Goal: Information Seeking & Learning: Learn about a topic

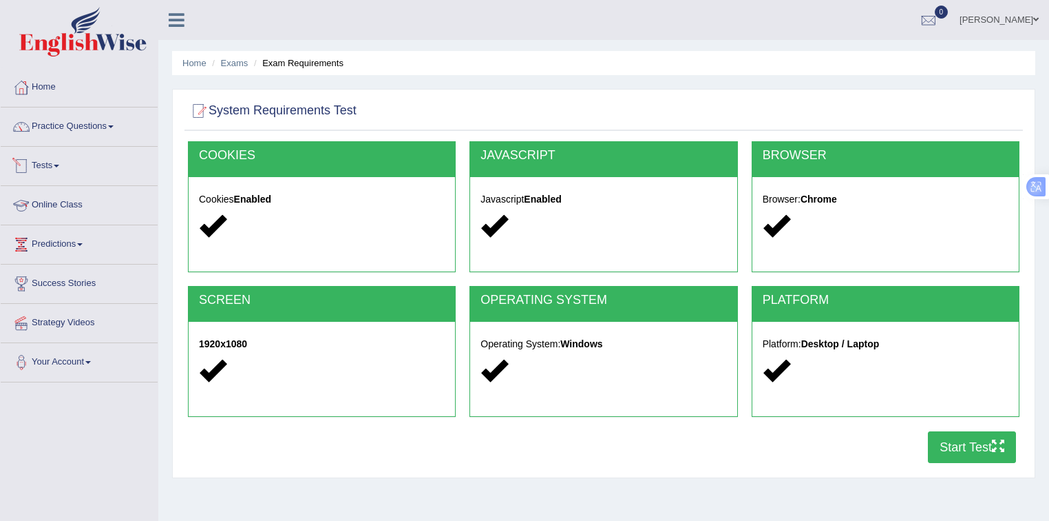
click at [52, 162] on link "Tests" at bounding box center [79, 164] width 157 height 34
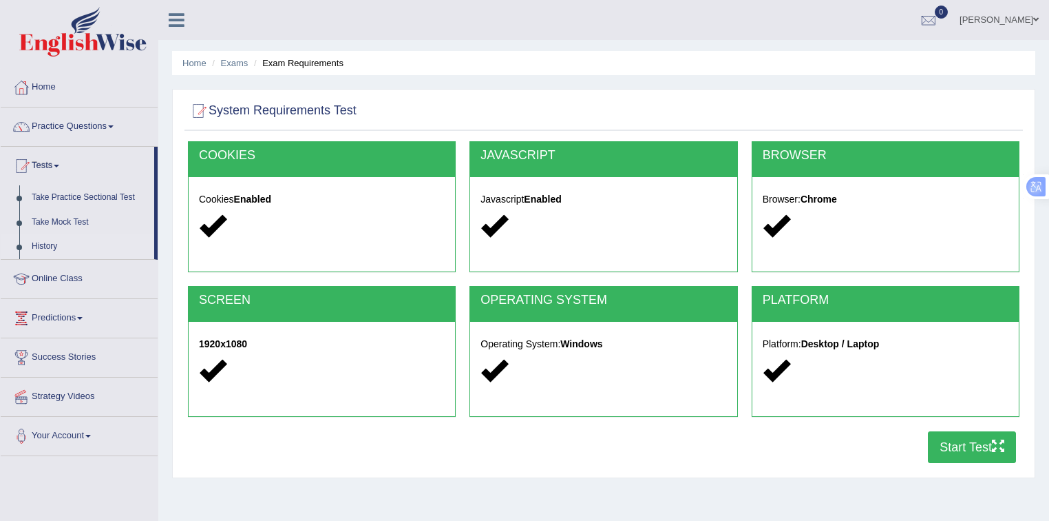
click at [59, 242] on link "History" at bounding box center [89, 246] width 129 height 25
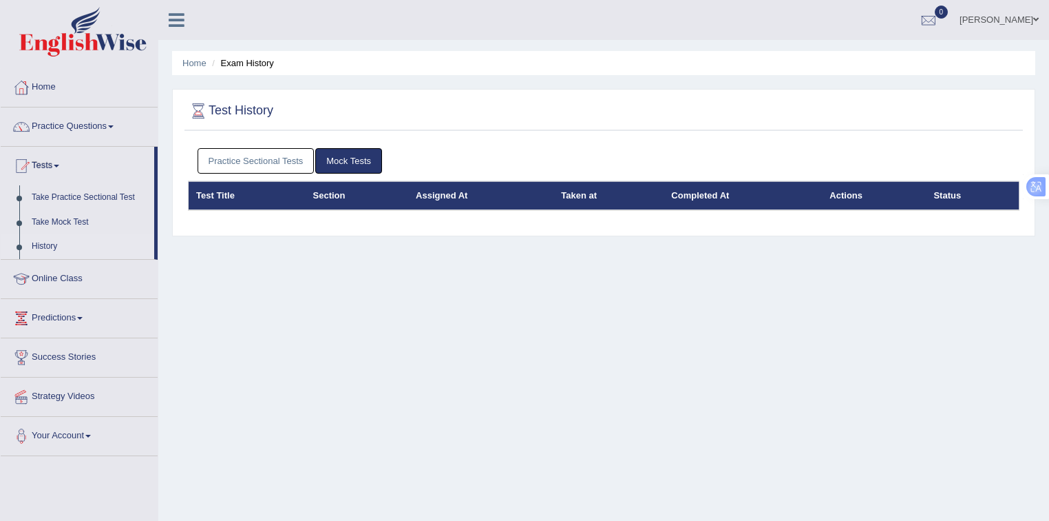
click at [263, 157] on link "Practice Sectional Tests" at bounding box center [256, 160] width 117 height 25
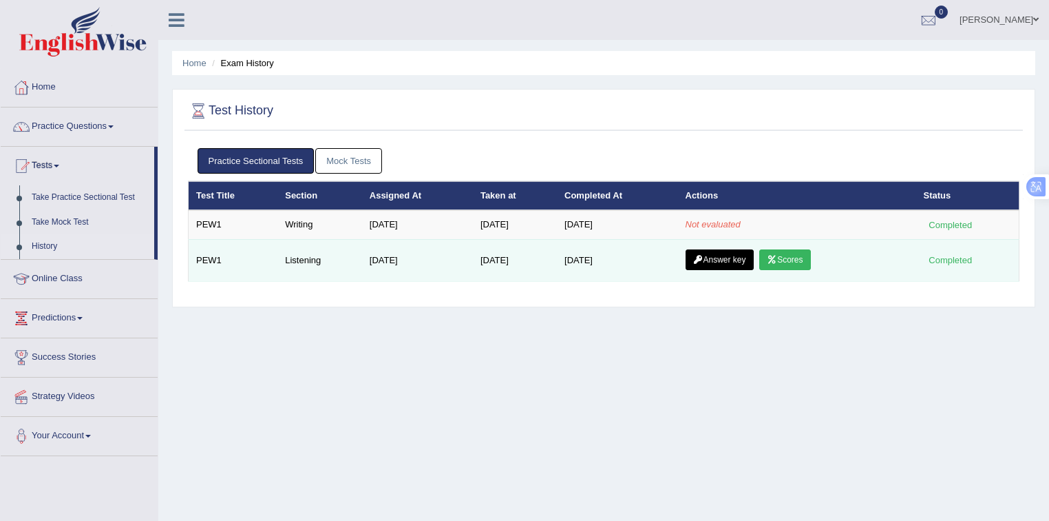
click at [737, 261] on link "Answer key" at bounding box center [720, 259] width 68 height 21
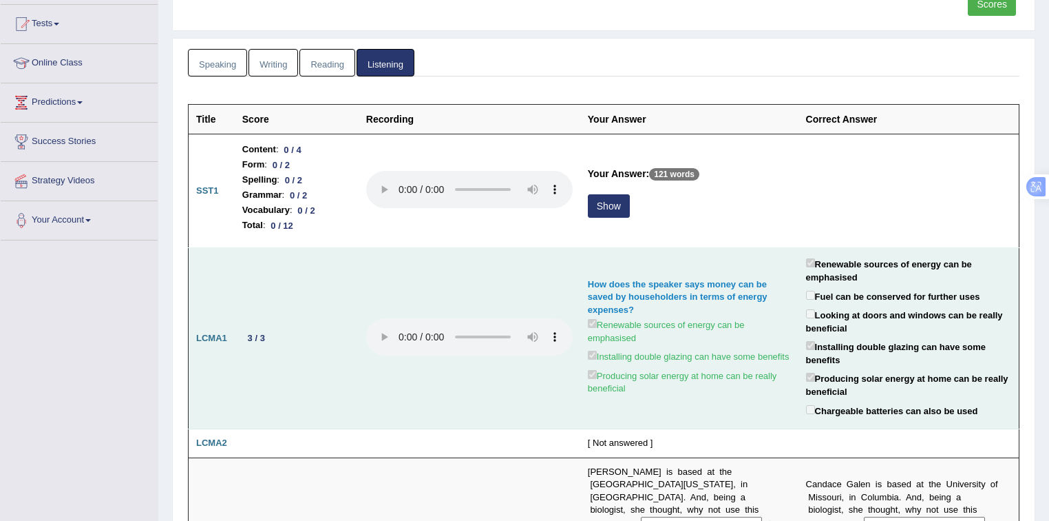
scroll to position [147, 0]
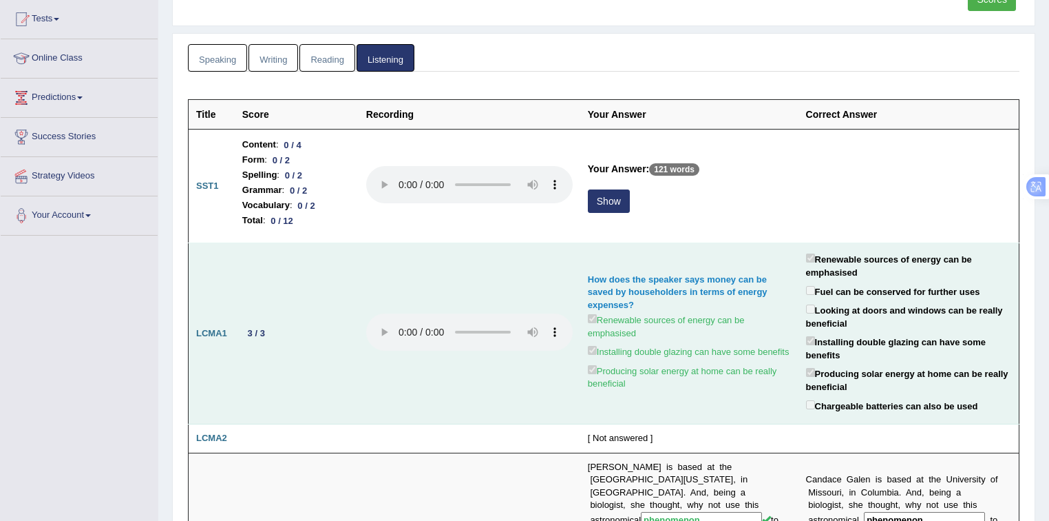
click at [390, 384] on td at bounding box center [470, 333] width 222 height 181
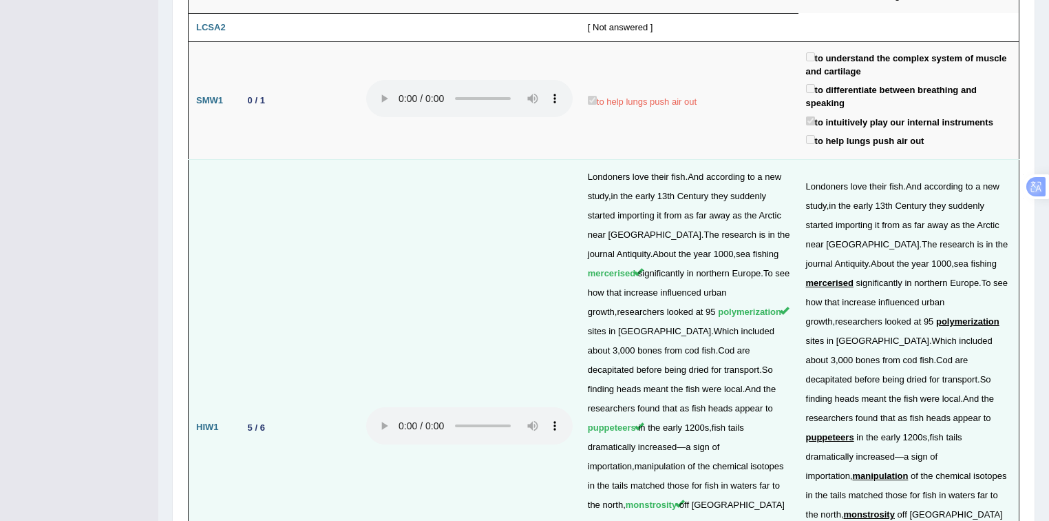
scroll to position [1500, 0]
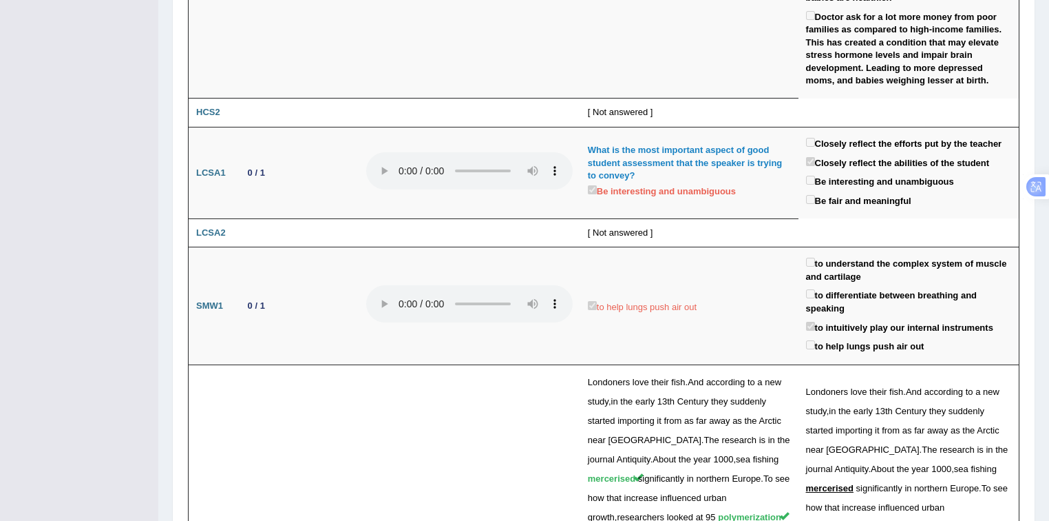
drag, startPoint x: 355, startPoint y: 405, endPoint x: 134, endPoint y: 384, distance: 222.0
click at [129, 383] on div "Toggle navigation Home Practice Questions Speaking Practice Read Aloud Repeat S…" at bounding box center [524, 37] width 1049 height 3075
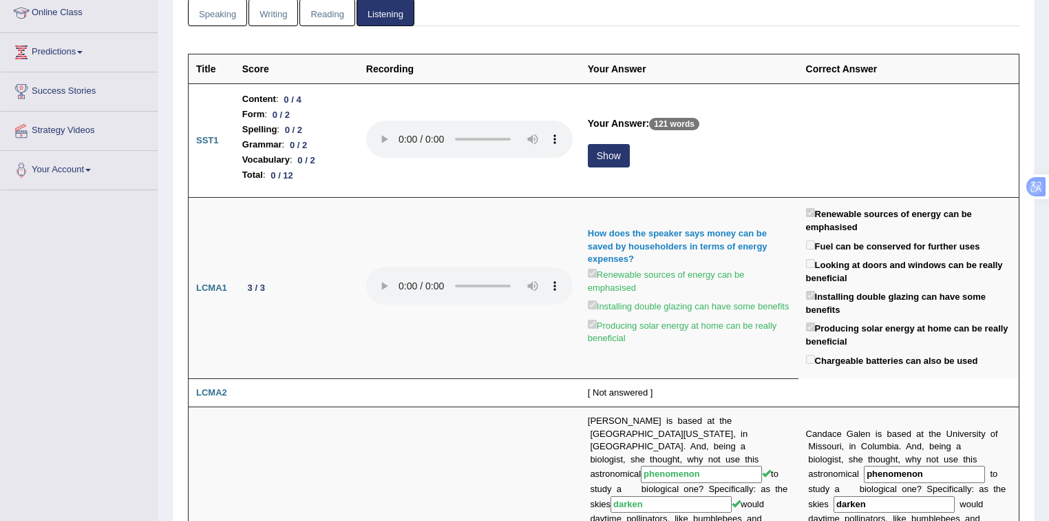
scroll to position [67, 0]
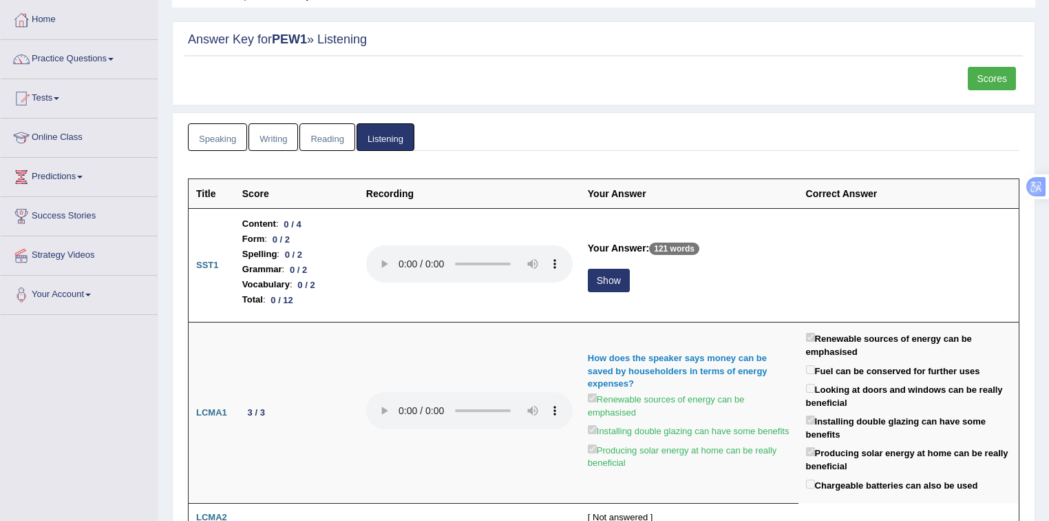
click at [286, 138] on link "Writing" at bounding box center [274, 137] width 50 height 28
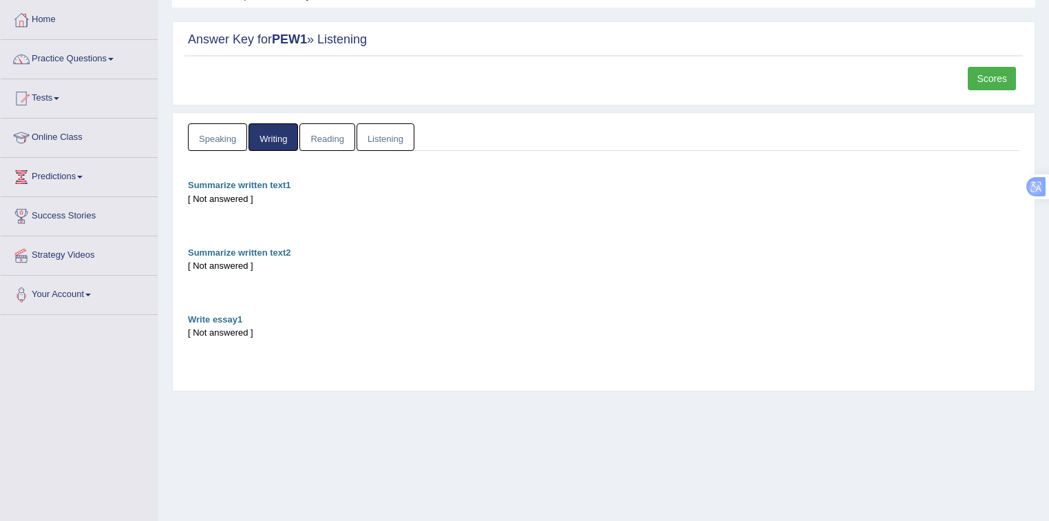
click at [319, 132] on link "Reading" at bounding box center [326, 137] width 55 height 28
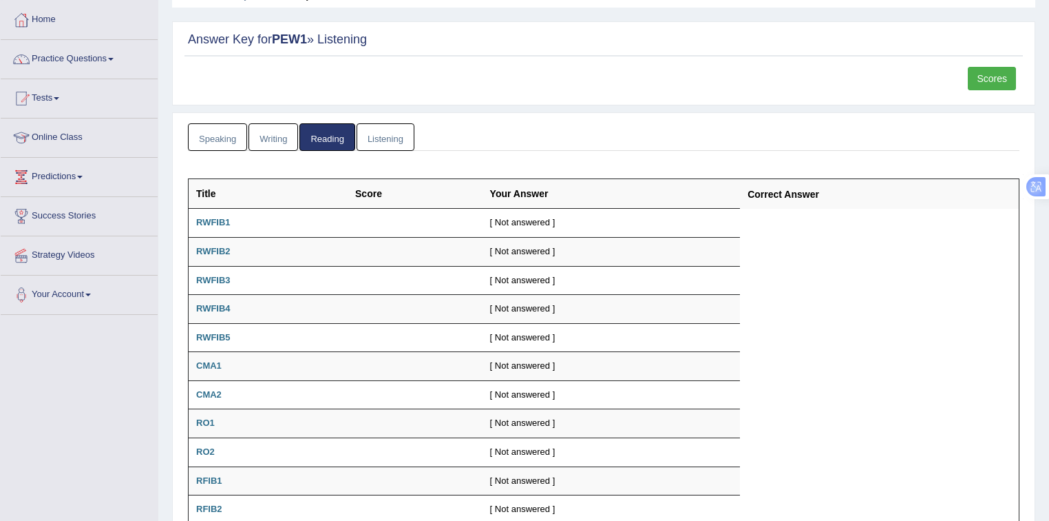
click at [226, 135] on link "Speaking" at bounding box center [217, 137] width 59 height 28
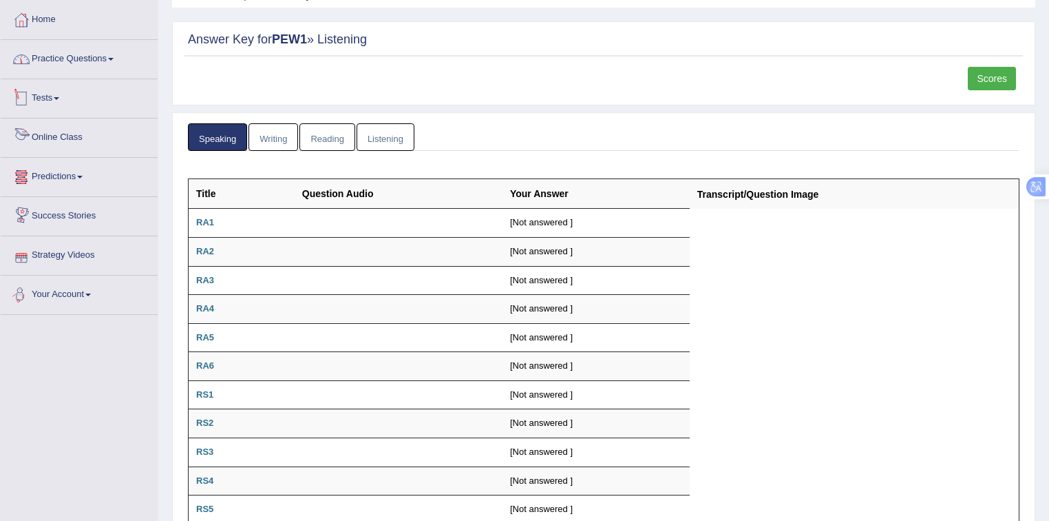
click at [94, 48] on link "Practice Questions" at bounding box center [79, 57] width 157 height 34
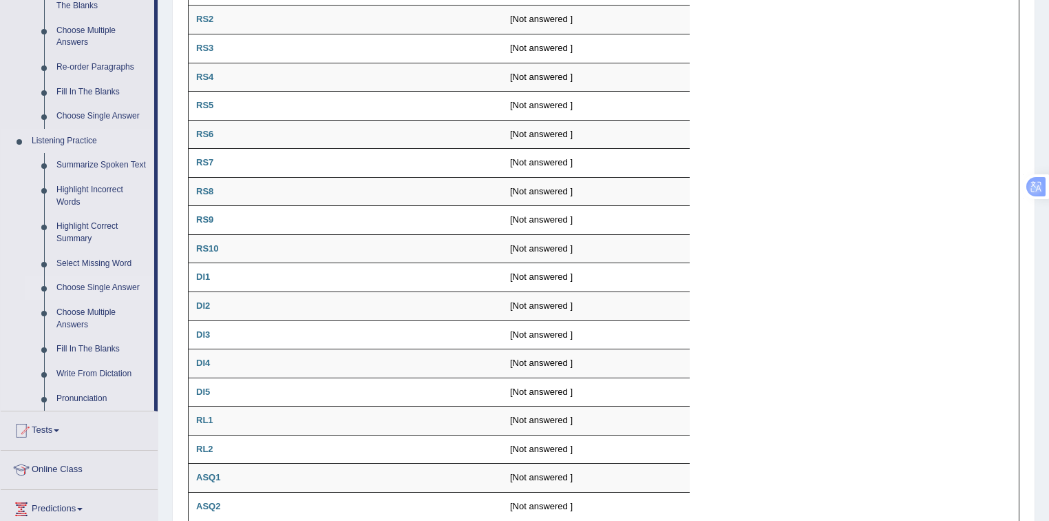
scroll to position [471, 0]
click at [94, 167] on link "Summarize Spoken Text" at bounding box center [102, 165] width 104 height 25
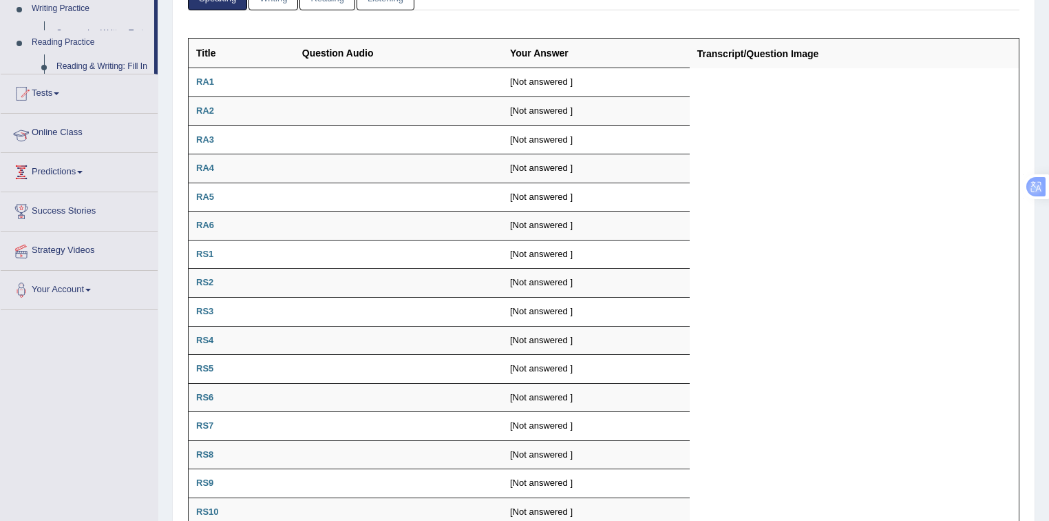
scroll to position [177, 0]
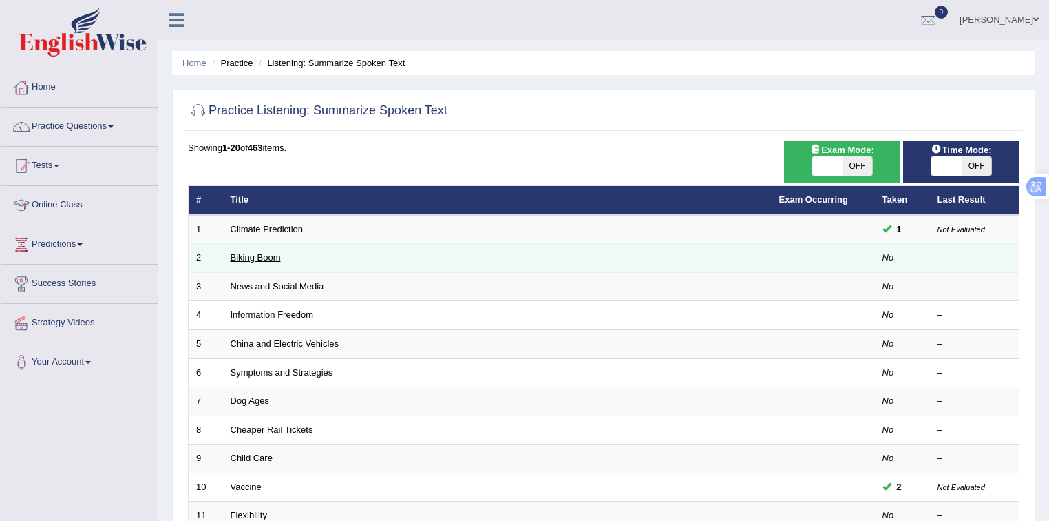
click at [268, 257] on link "Biking Boom" at bounding box center [256, 257] width 50 height 10
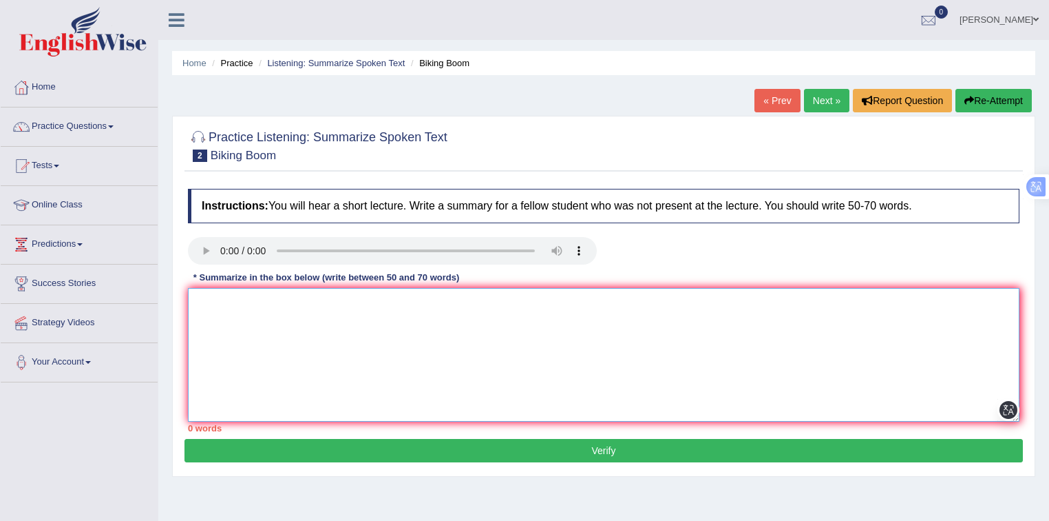
click at [295, 297] on textarea at bounding box center [604, 355] width 832 height 134
paste textarea "The speaker provides brief information about (TOPIC NAME). Initially, the lectu…"
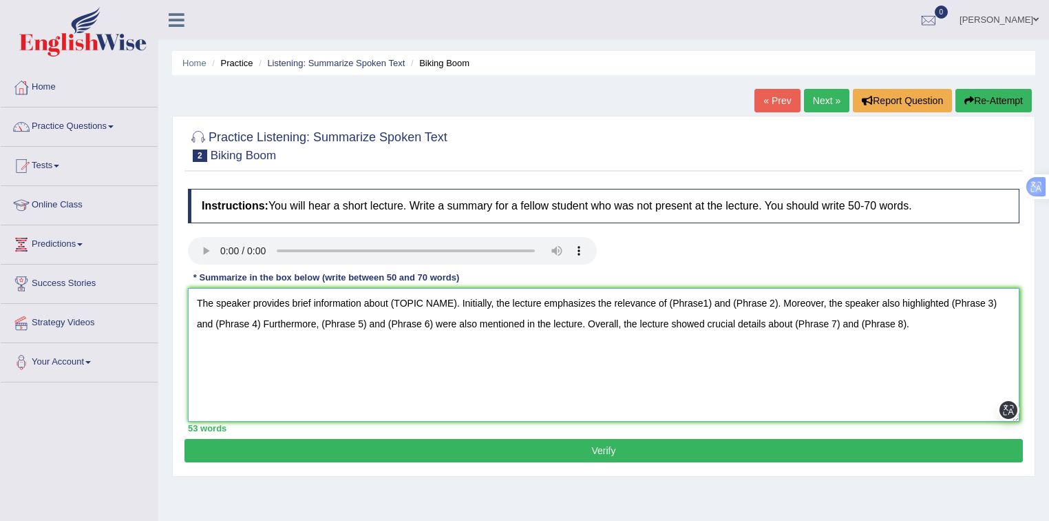
click at [263, 347] on textarea "The speaker provides brief information about (TOPIC NAME). Initially, the lectu…" at bounding box center [604, 355] width 832 height 134
click at [925, 322] on textarea "The speaker provides brief information about (TOPIC NAME). Initially, the lectu…" at bounding box center [604, 355] width 832 height 134
click at [218, 339] on textarea "The speaker provides brief information about (TOPIC NAME). Initially, the lectu…" at bounding box center [604, 355] width 832 height 134
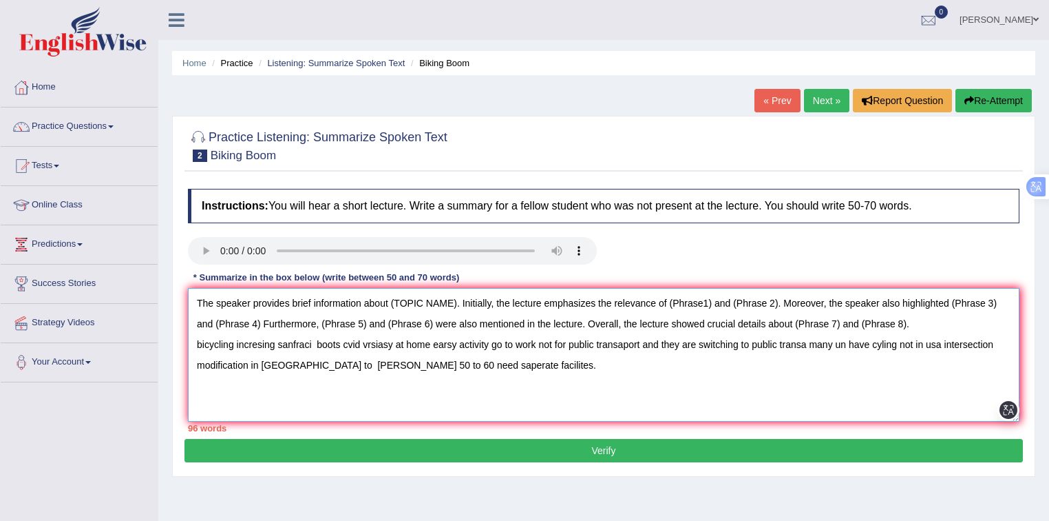
click at [273, 325] on textarea "The speaker provides brief information about (TOPIC NAME). Initially, the lectu…" at bounding box center [604, 355] width 832 height 134
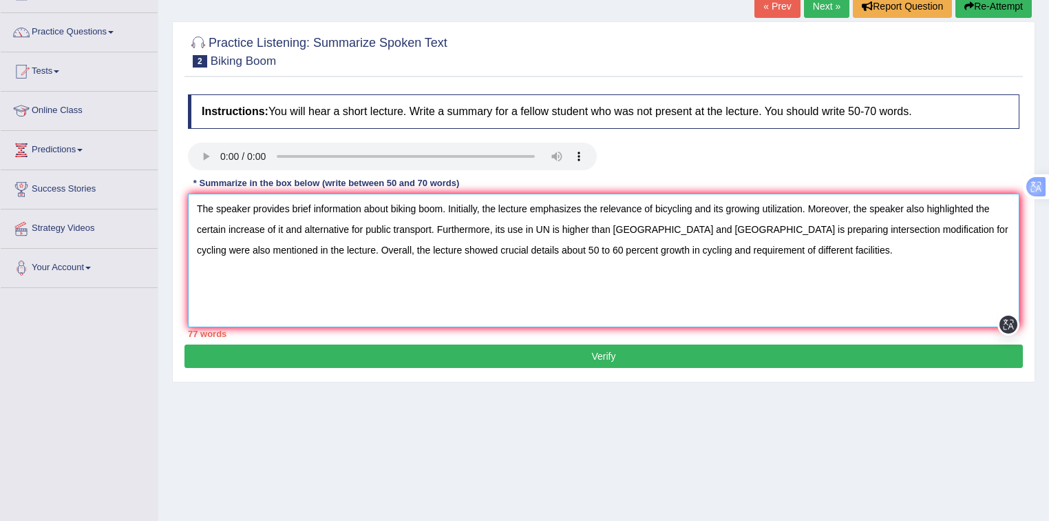
scroll to position [110, 0]
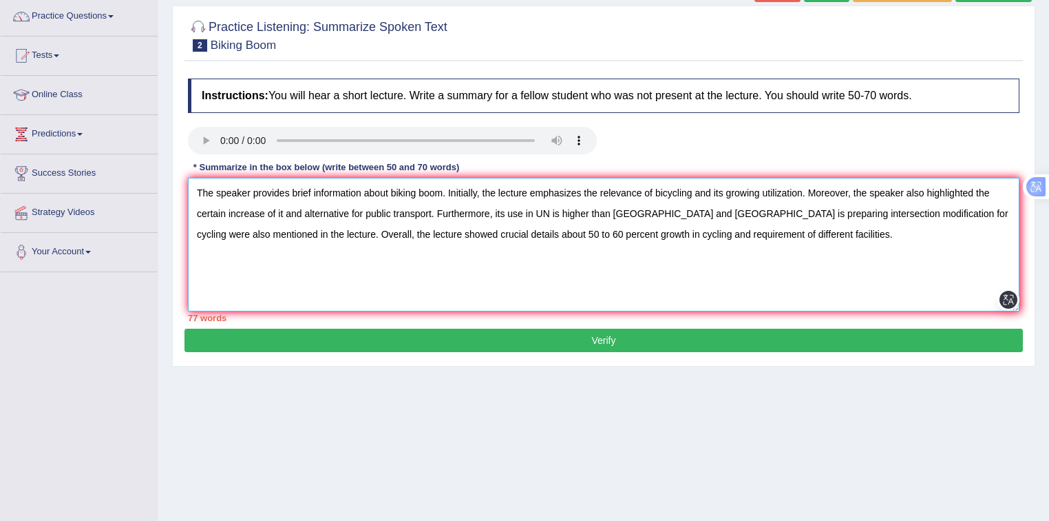
type textarea "The speaker provides brief information about biking boom. Initially, the lectur…"
click at [585, 341] on button "Verify" at bounding box center [604, 339] width 839 height 23
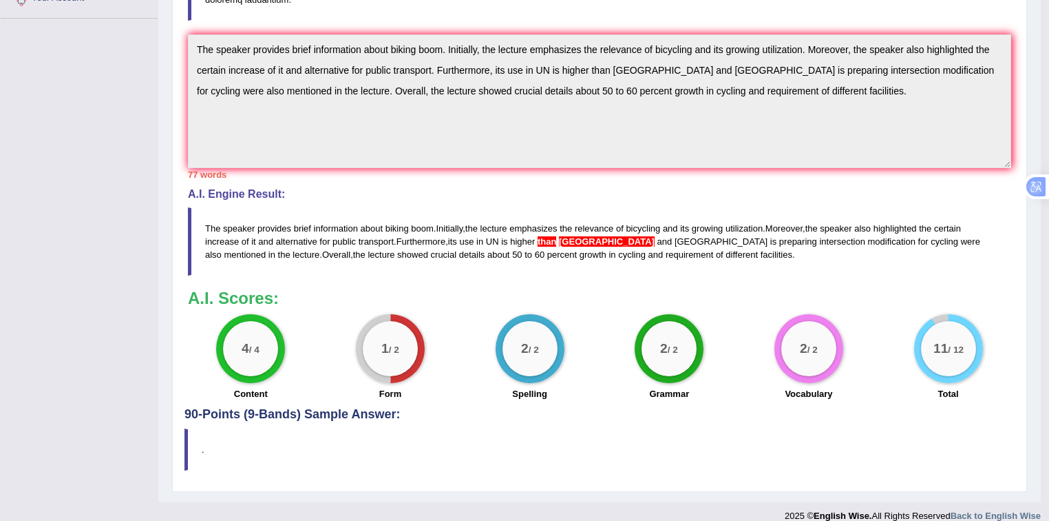
scroll to position [364, 0]
drag, startPoint x: 651, startPoint y: 240, endPoint x: 355, endPoint y: 200, distance: 298.7
click at [355, 207] on blockquote "The speaker provides brief information about biking boom . Initially , the lect…" at bounding box center [599, 241] width 823 height 68
click at [349, 223] on span "information" at bounding box center [336, 228] width 44 height 10
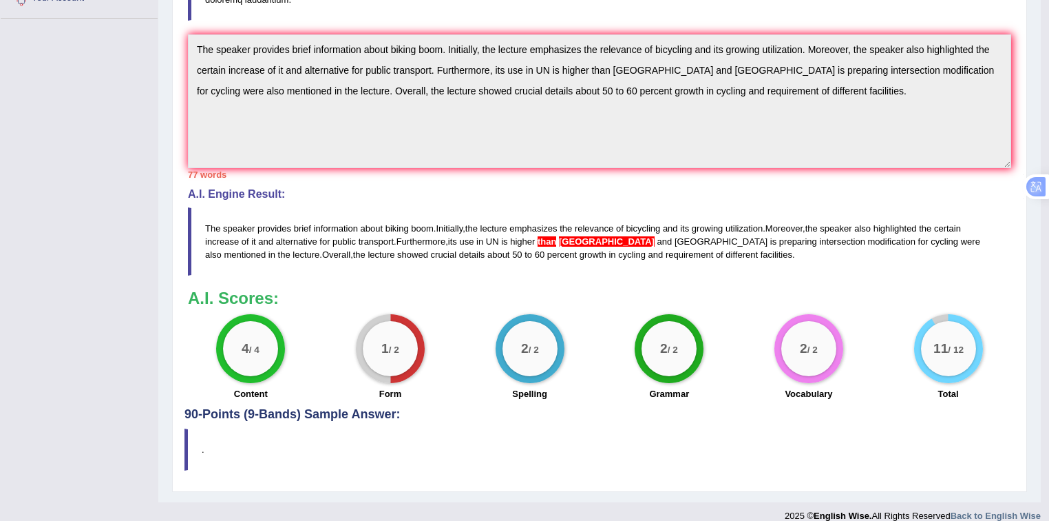
click at [198, 19] on div "Instructions: You will hear a short lecture. Write a summary for a fellow stude…" at bounding box center [600, 112] width 830 height 589
click at [514, 273] on div "Instructions: You will hear a short lecture. Write a summary for a fellow stude…" at bounding box center [600, 112] width 830 height 589
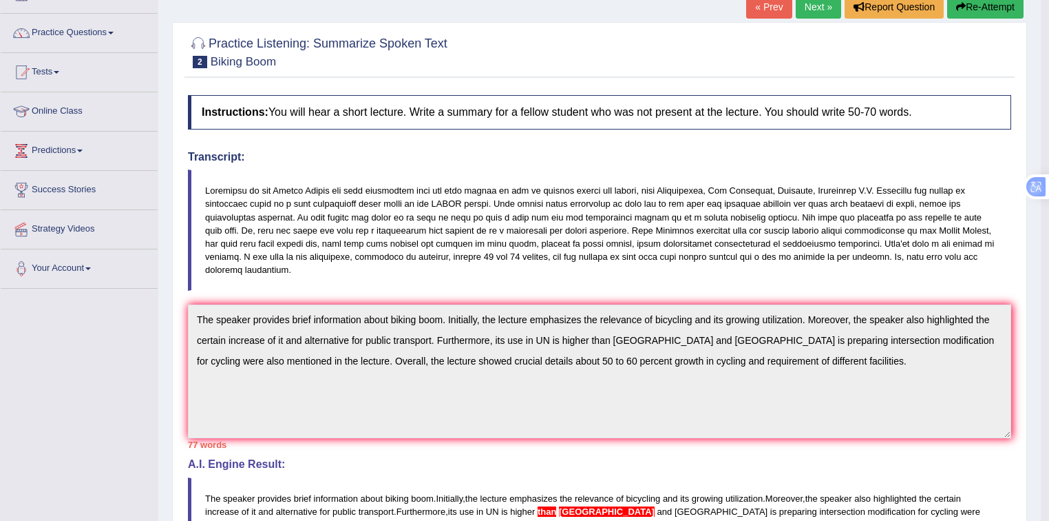
scroll to position [33, 0]
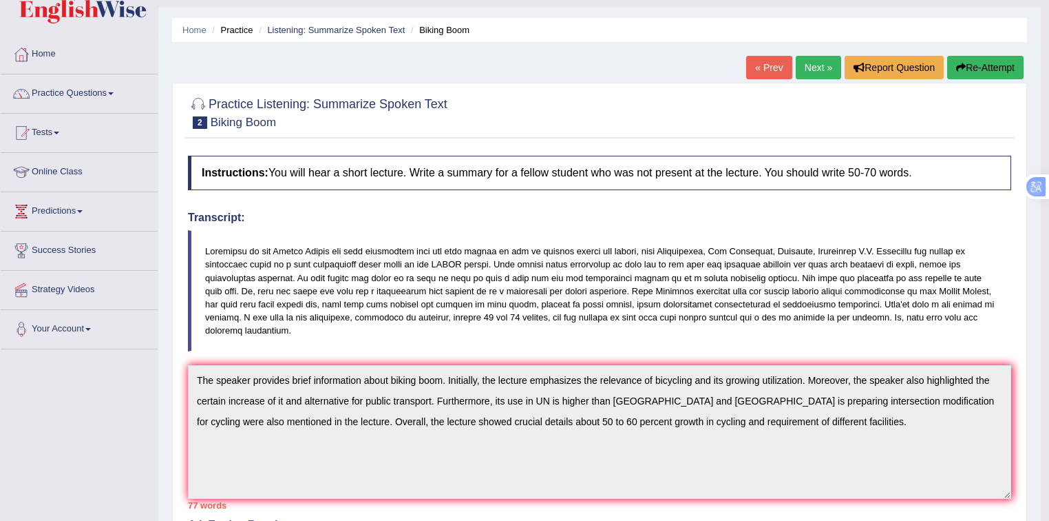
click at [978, 66] on button "Re-Attempt" at bounding box center [985, 67] width 76 height 23
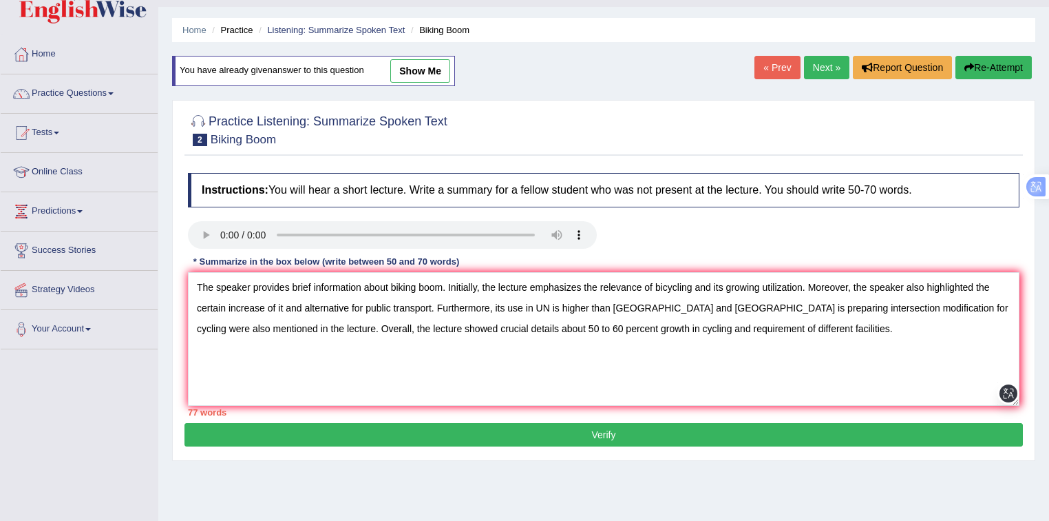
drag, startPoint x: 587, startPoint y: 311, endPoint x: 591, endPoint y: 316, distance: 7.3
click at [587, 311] on textarea "The speaker provides brief information about biking boom. Initially, the lectur…" at bounding box center [604, 339] width 832 height 134
type textarea "The speaker provides brief information about biking boom. Initially, the lectur…"
click at [625, 435] on button "Verify" at bounding box center [604, 434] width 839 height 23
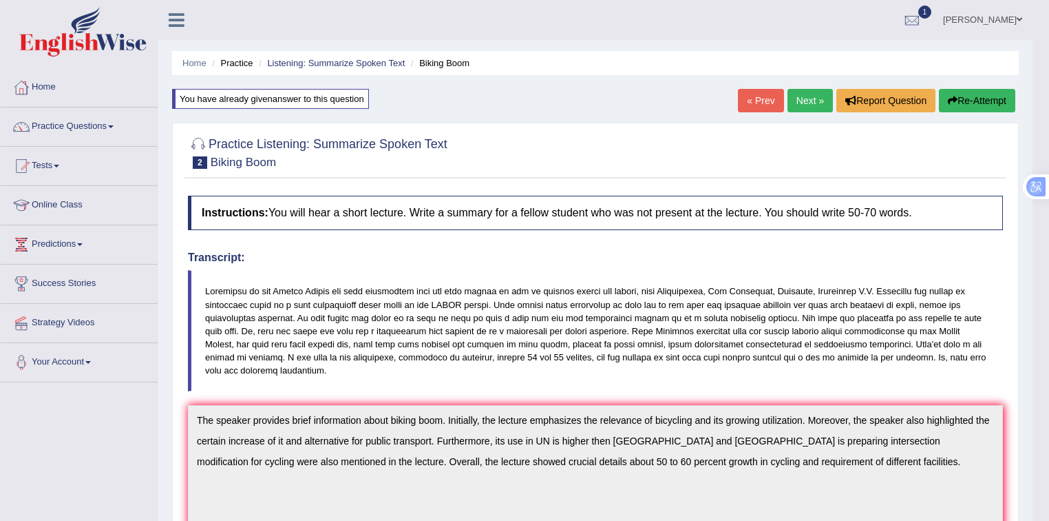
click at [970, 96] on button "Re-Attempt" at bounding box center [977, 100] width 76 height 23
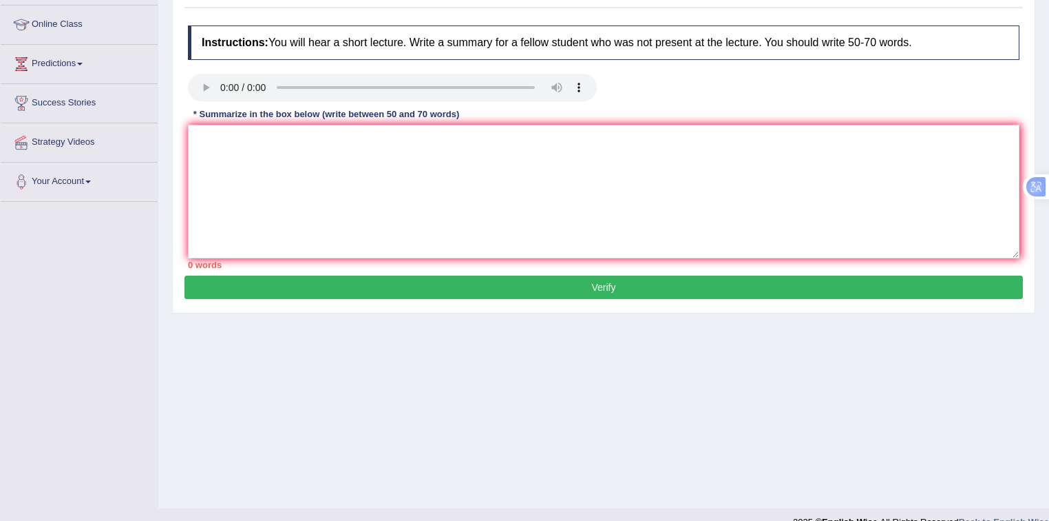
scroll to position [183, 0]
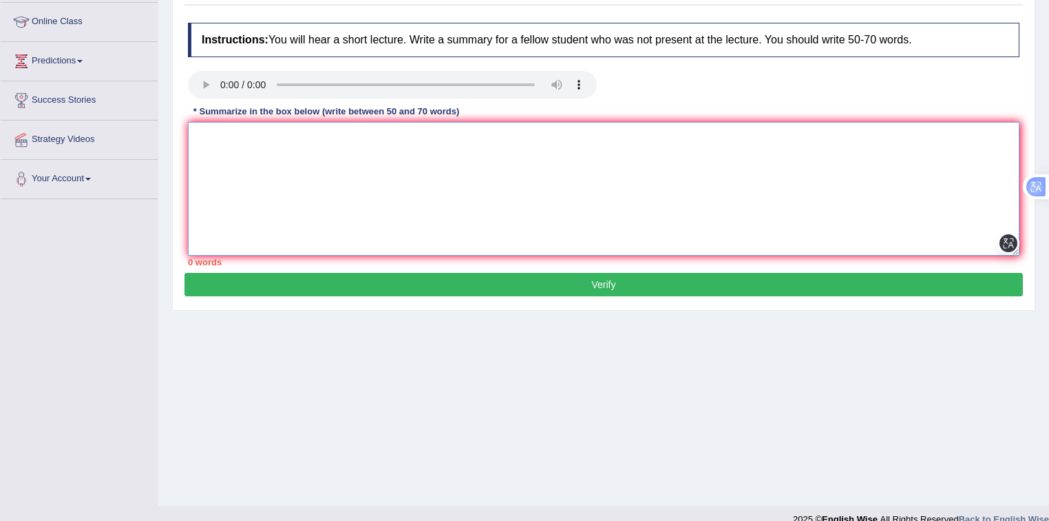
click at [452, 132] on textarea at bounding box center [604, 189] width 832 height 134
paste textarea "The speaker provides brief information about biking boom. Initially, the lectur…"
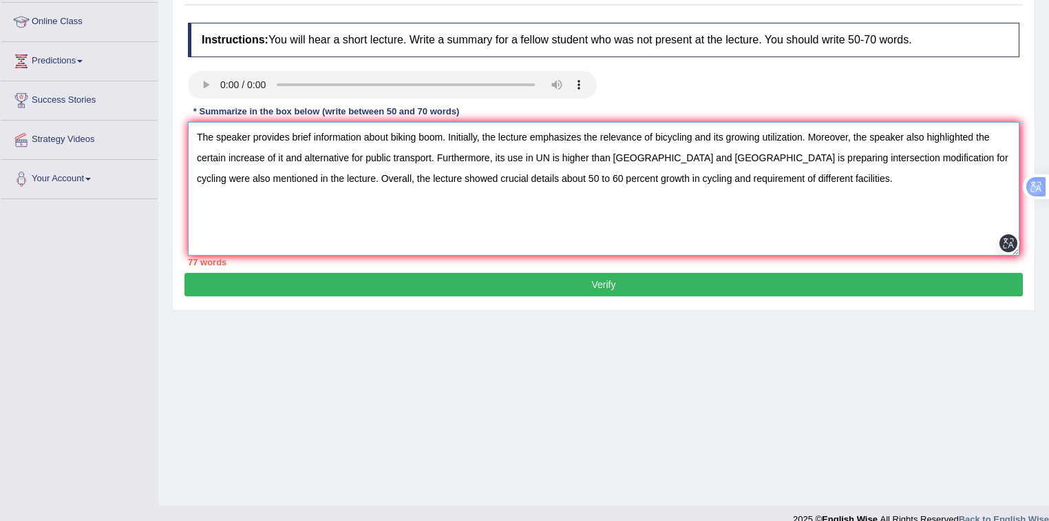
click at [553, 149] on textarea "The speaker provides brief information about biking boom. Initially, the lectur…" at bounding box center [604, 189] width 832 height 134
type textarea "The speaker provides brief information about biking boom. Initially, the lectur…"
click at [702, 278] on button "Verify" at bounding box center [604, 284] width 839 height 23
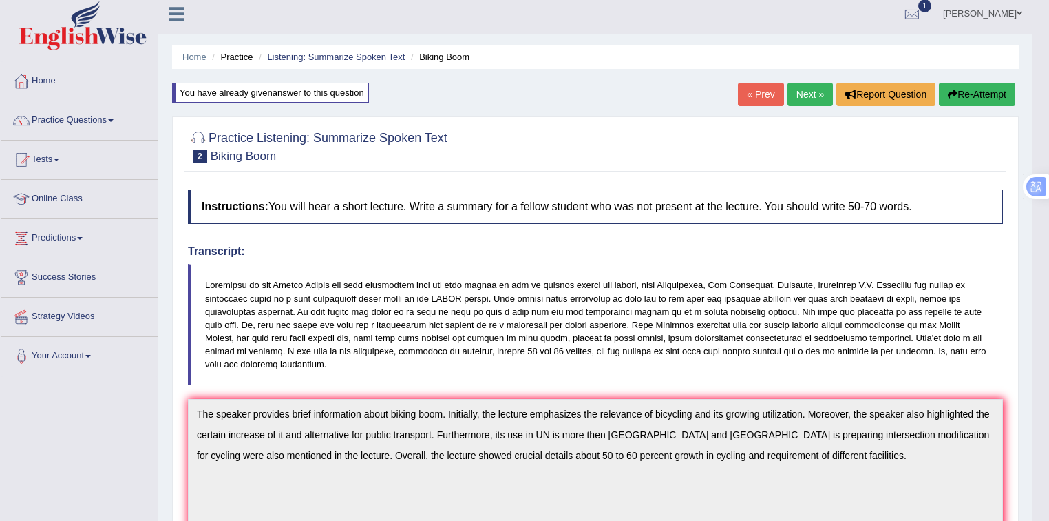
scroll to position [0, 0]
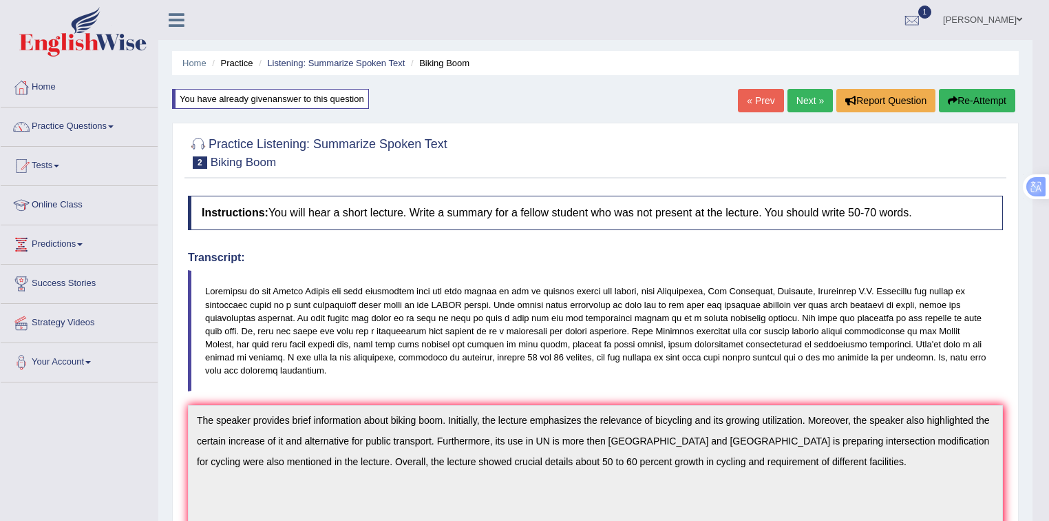
click at [1004, 102] on button "Re-Attempt" at bounding box center [977, 100] width 76 height 23
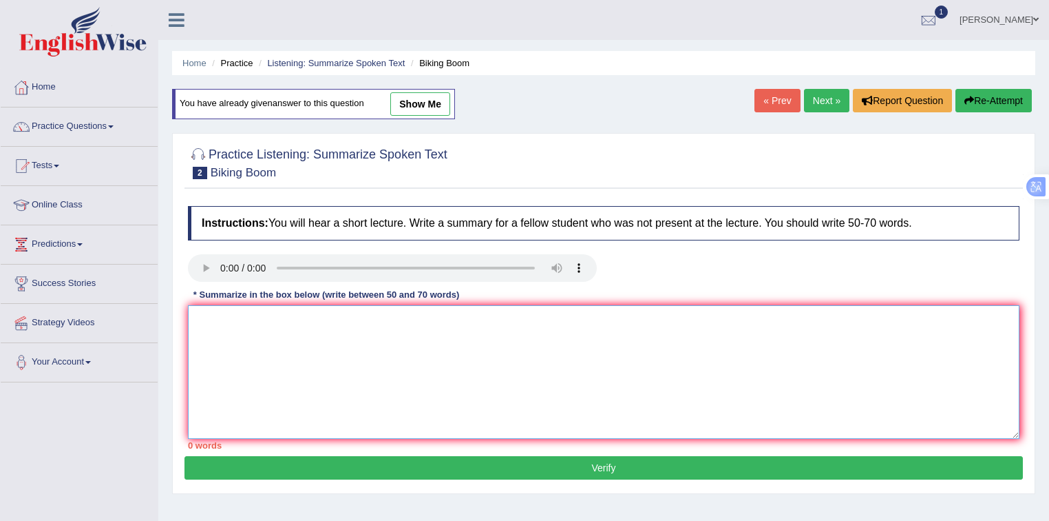
click at [556, 327] on textarea at bounding box center [604, 372] width 832 height 134
paste textarea "The speaker provides brief information about biking boom. Initially, the lectur…"
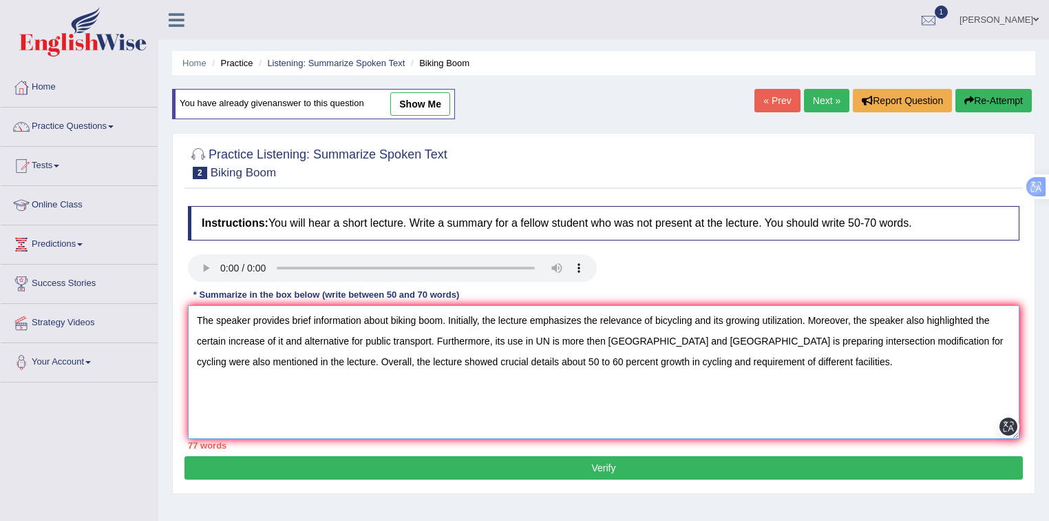
drag, startPoint x: 603, startPoint y: 332, endPoint x: 601, endPoint y: 366, distance: 34.5
click at [604, 330] on textarea "The speaker provides brief information about biking boom. Initially, the lectur…" at bounding box center [604, 372] width 832 height 134
type textarea "The speaker provides brief information about biking boom. Initially, the lectur…"
click at [758, 472] on button "Verify" at bounding box center [604, 467] width 839 height 23
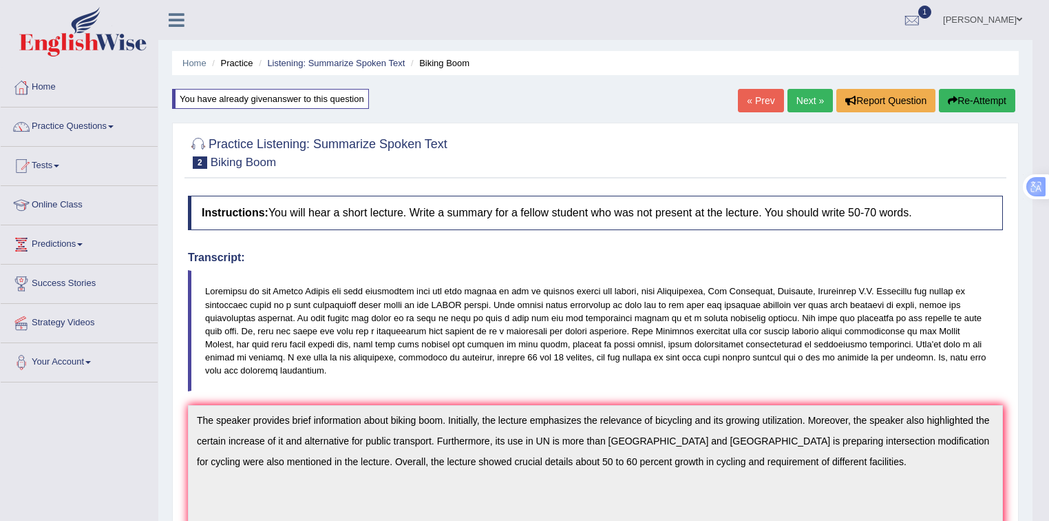
click at [964, 109] on button "Re-Attempt" at bounding box center [977, 100] width 76 height 23
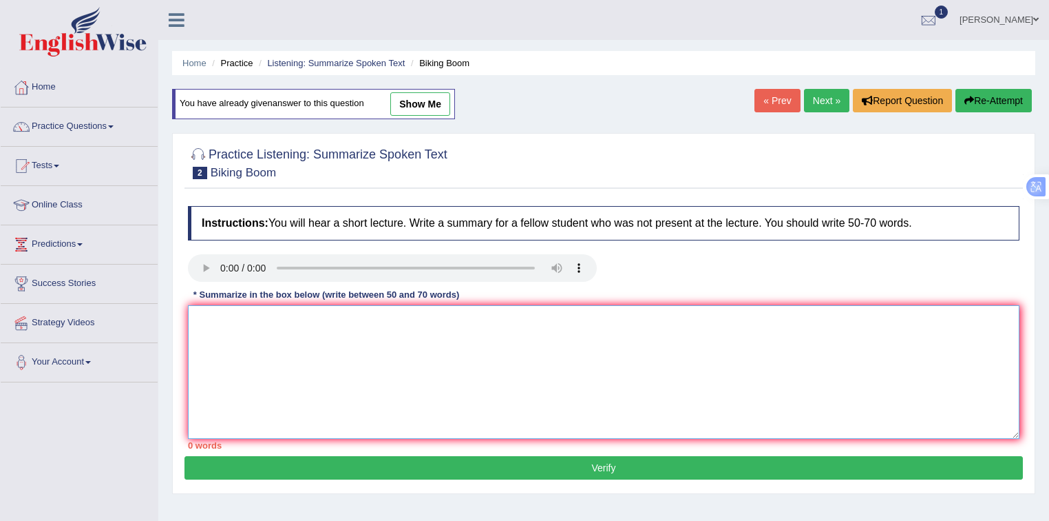
click at [578, 322] on textarea at bounding box center [604, 372] width 832 height 134
paste textarea "The speaker provides brief information about biking boom. Initially, the lectur…"
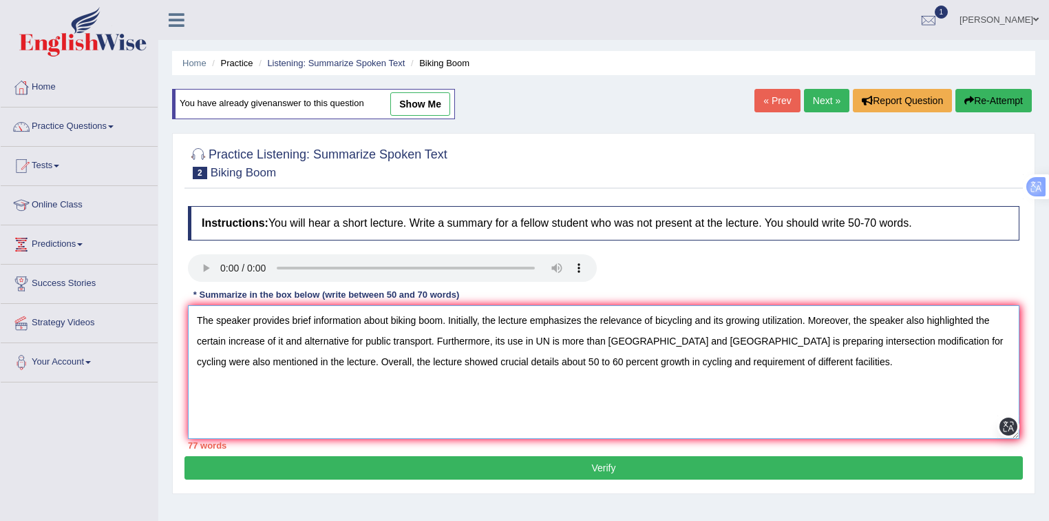
click at [564, 340] on textarea "The speaker provides brief information about biking boom. Initially, the lectur…" at bounding box center [604, 372] width 832 height 134
type textarea "The speaker provides brief information about biking boom. Initially, the lectur…"
click at [611, 460] on button "Verify" at bounding box center [604, 467] width 839 height 23
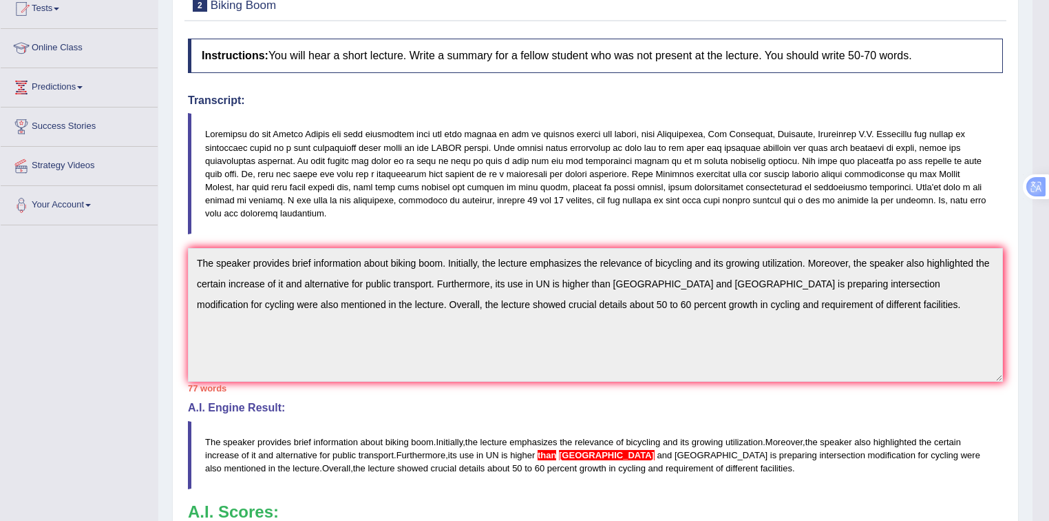
scroll to position [36, 0]
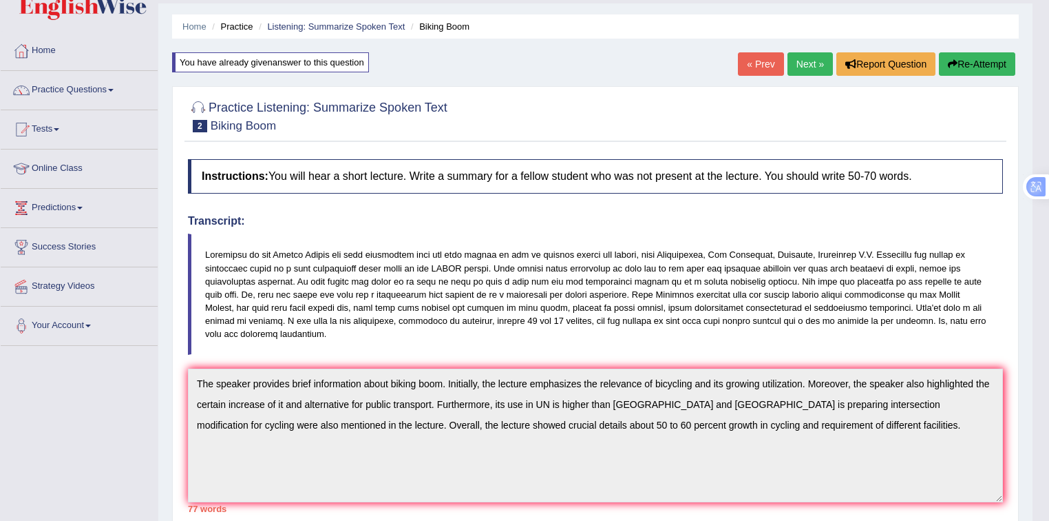
click at [953, 61] on icon "button" at bounding box center [953, 64] width 10 height 10
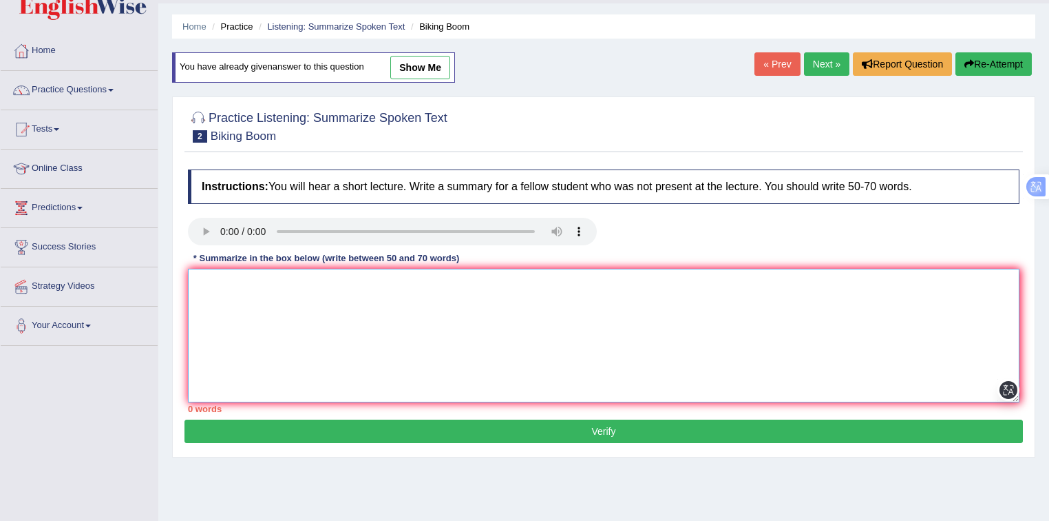
click at [386, 292] on textarea at bounding box center [604, 336] width 832 height 134
paste textarea "The speaker provides brief information about biking boom. Initially, the lectur…"
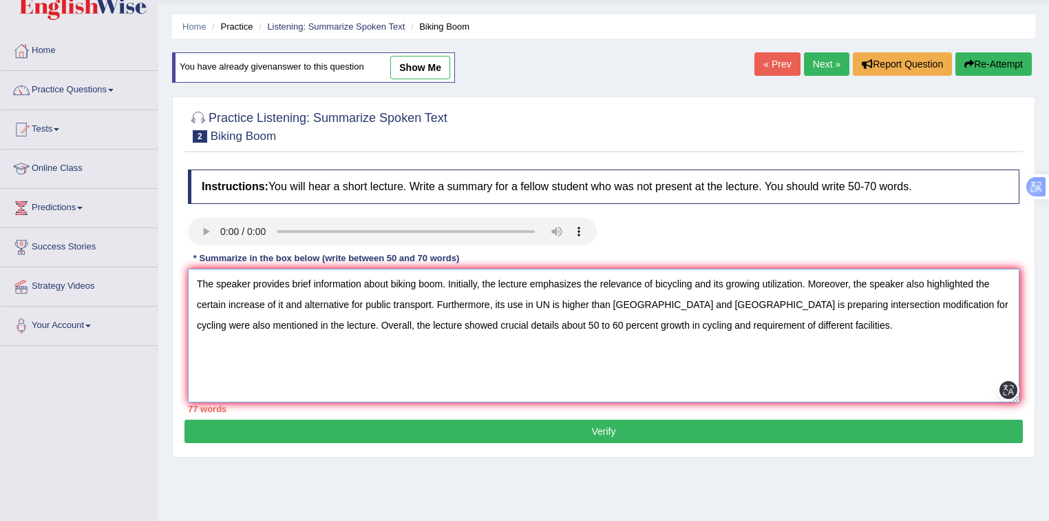
drag, startPoint x: 634, startPoint y: 306, endPoint x: 618, endPoint y: 370, distance: 66.0
click at [635, 308] on textarea "The speaker provides brief information about biking boom. Initially, the lectur…" at bounding box center [604, 336] width 832 height 134
type textarea "The speaker provides brief information about biking boom. Initially, the lectur…"
click at [580, 432] on button "Verify" at bounding box center [604, 430] width 839 height 23
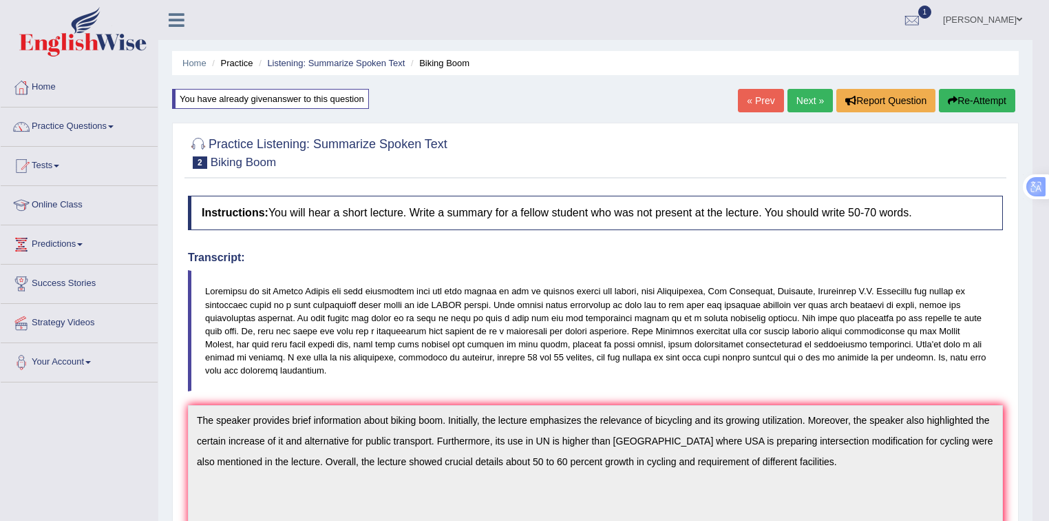
click at [807, 101] on link "Next »" at bounding box center [810, 100] width 45 height 23
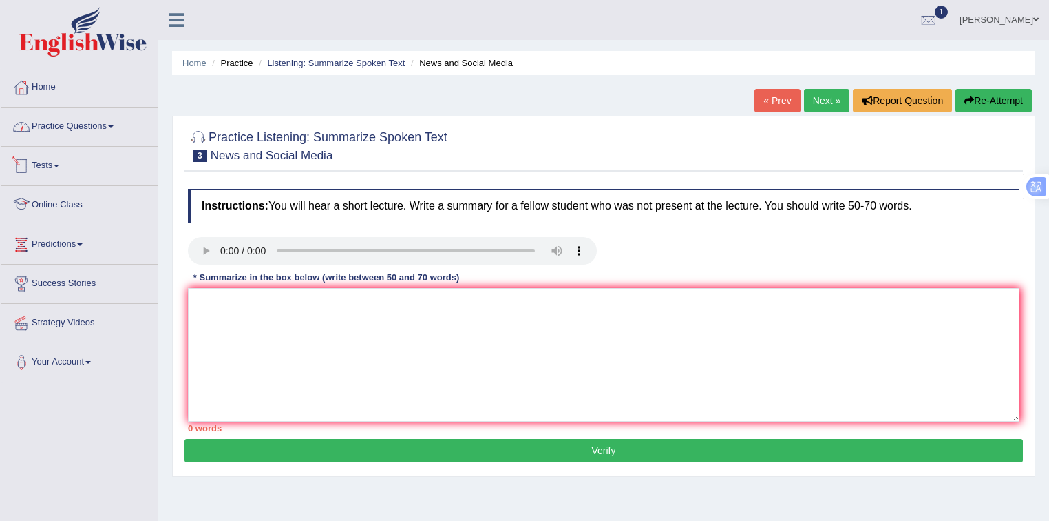
click at [70, 128] on link "Practice Questions" at bounding box center [79, 124] width 157 height 34
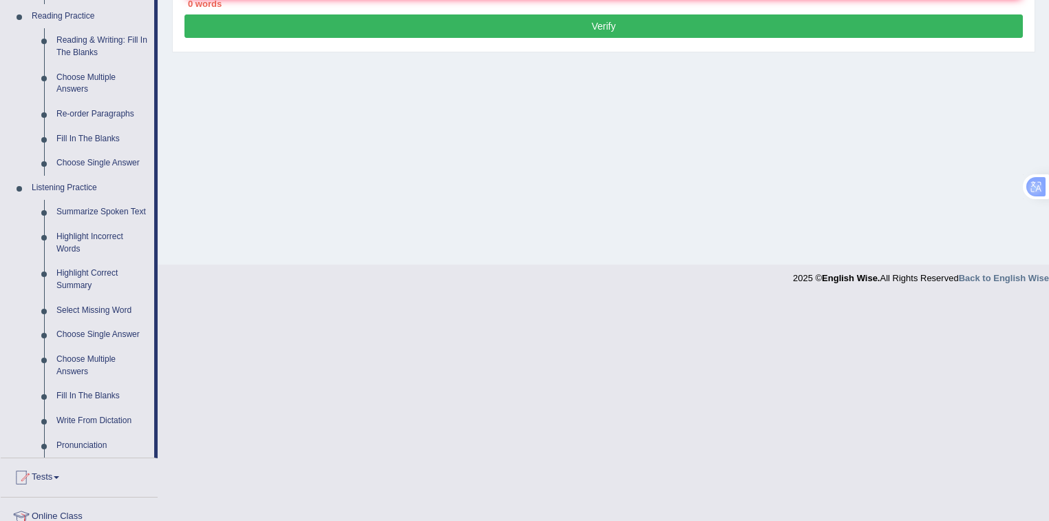
scroll to position [441, 0]
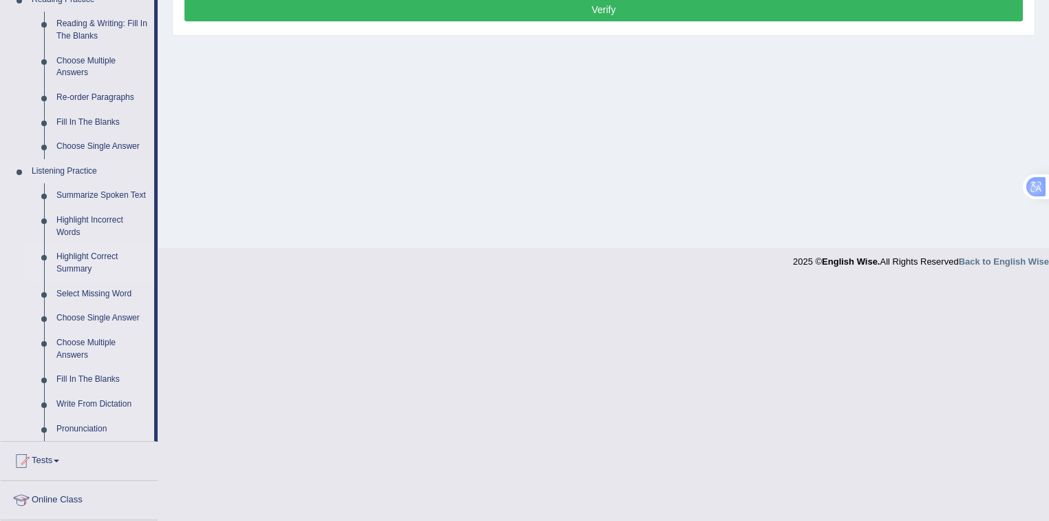
click at [81, 264] on link "Highlight Correct Summary" at bounding box center [102, 262] width 104 height 36
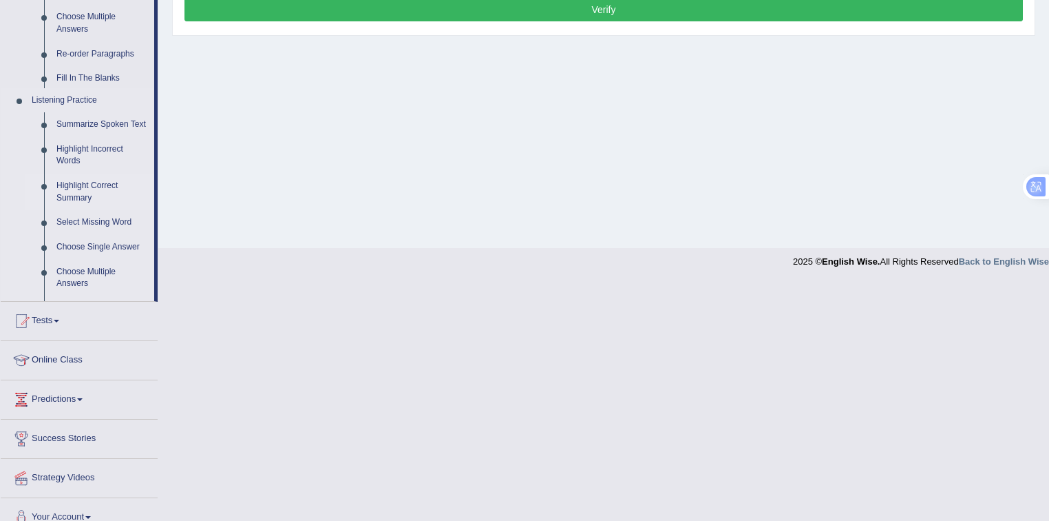
scroll to position [202, 0]
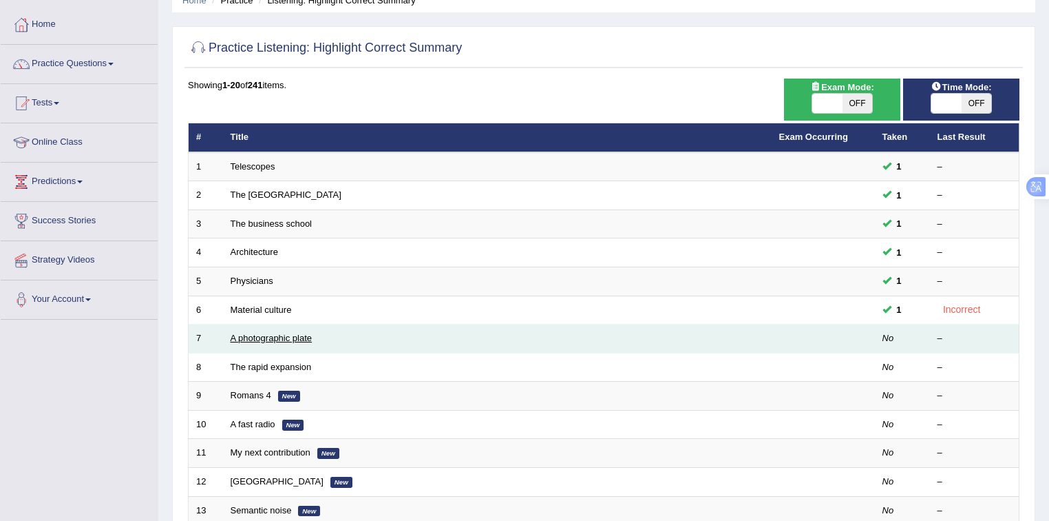
scroll to position [73, 0]
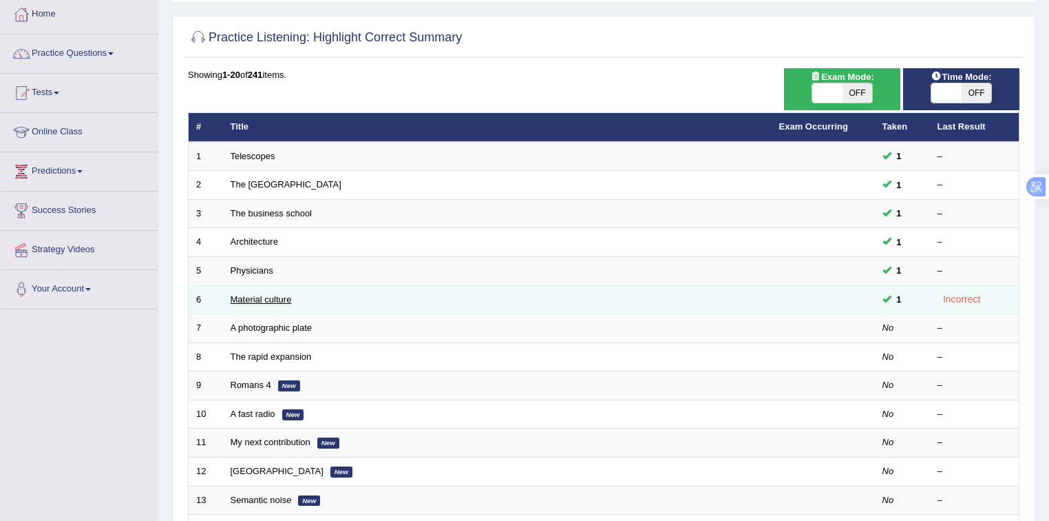
click at [267, 297] on link "Material culture" at bounding box center [261, 299] width 61 height 10
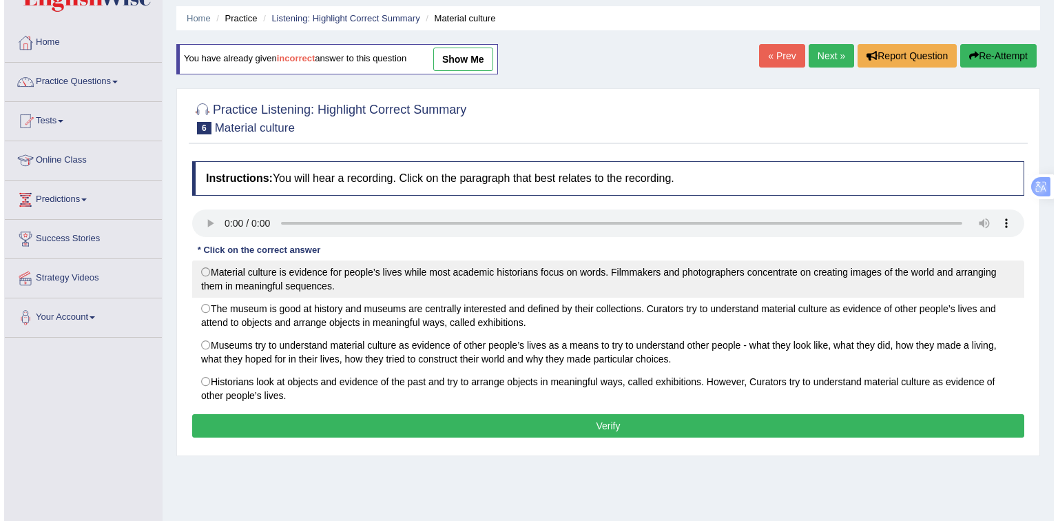
scroll to position [73, 0]
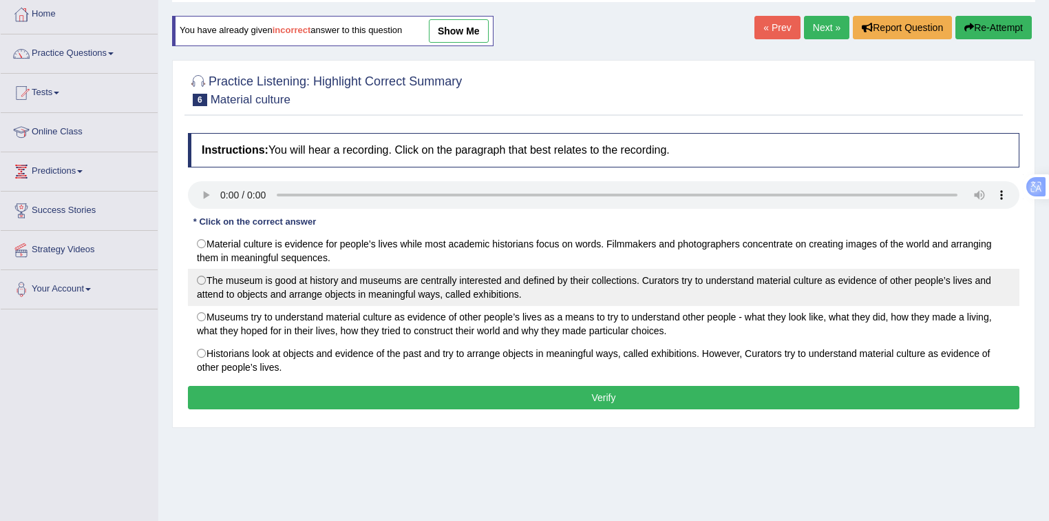
click at [435, 291] on label "The museum is good at history and museums are centrally interested and defined …" at bounding box center [604, 287] width 832 height 37
radio input "true"
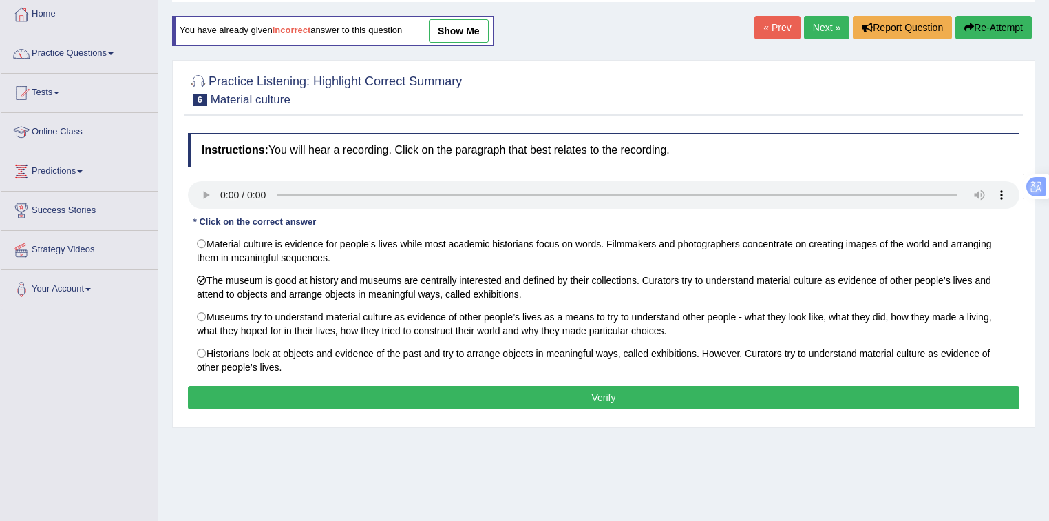
click at [532, 398] on button "Verify" at bounding box center [604, 397] width 832 height 23
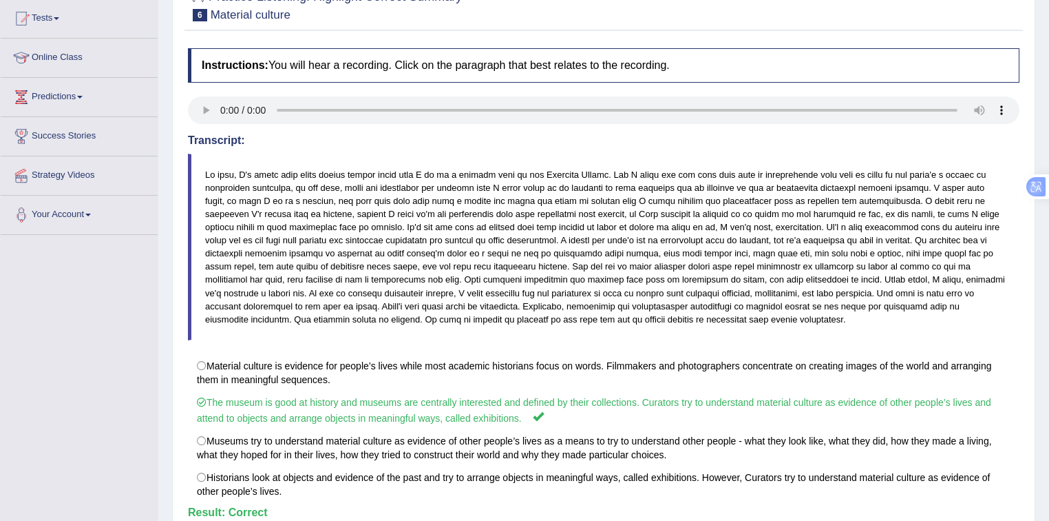
scroll to position [29, 0]
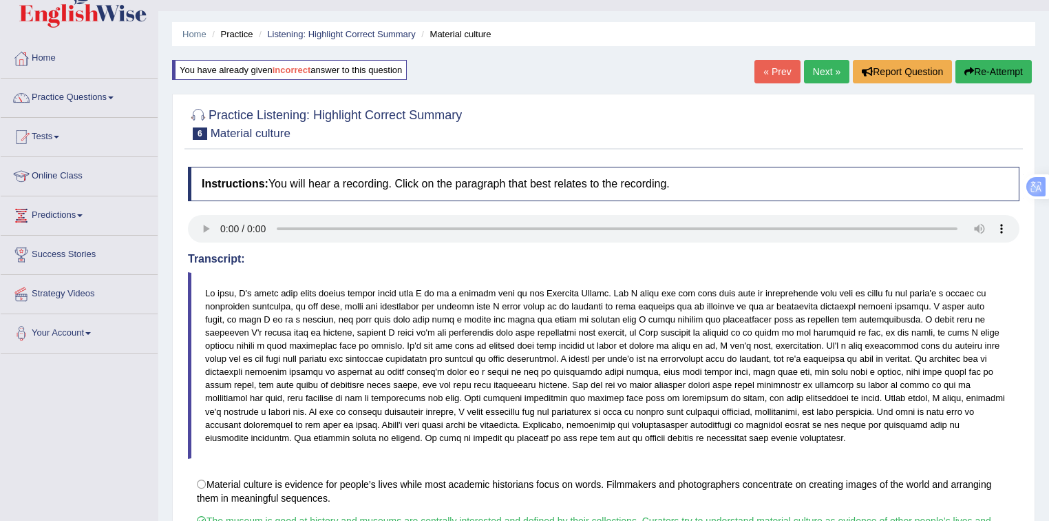
click at [832, 73] on link "Next »" at bounding box center [826, 71] width 45 height 23
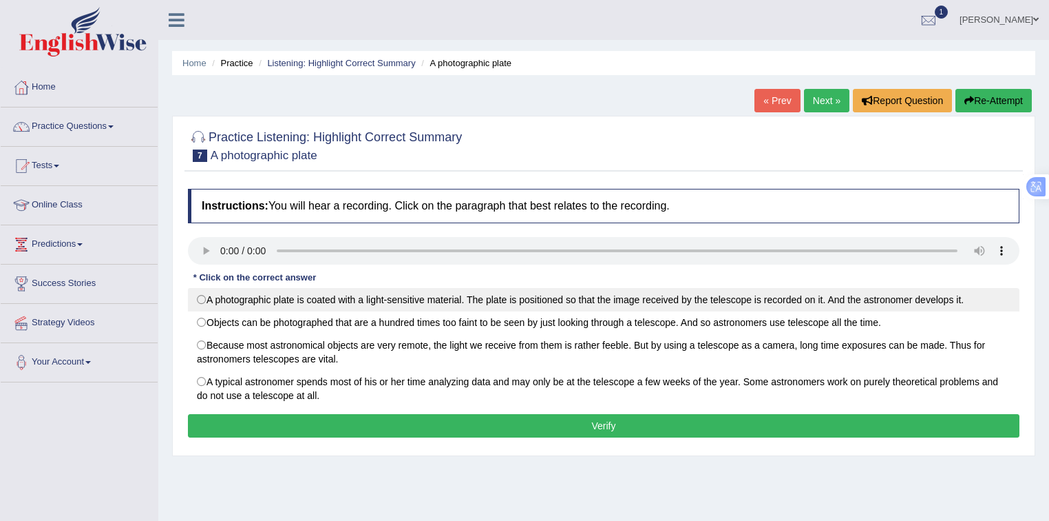
click at [392, 295] on label "A photographic plate is coated with a light-sensitive material. The plate is po…" at bounding box center [604, 299] width 832 height 23
radio input "true"
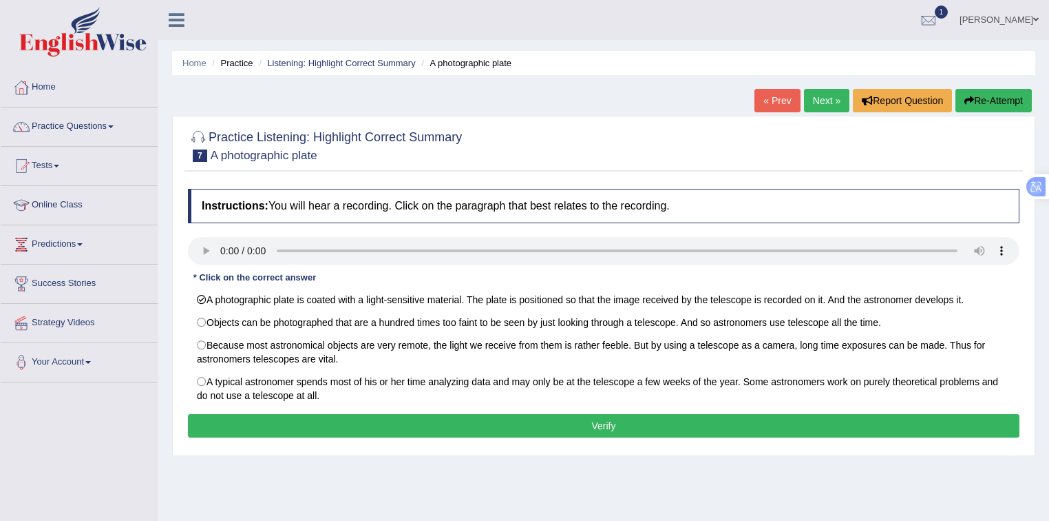
click at [447, 423] on button "Verify" at bounding box center [604, 425] width 832 height 23
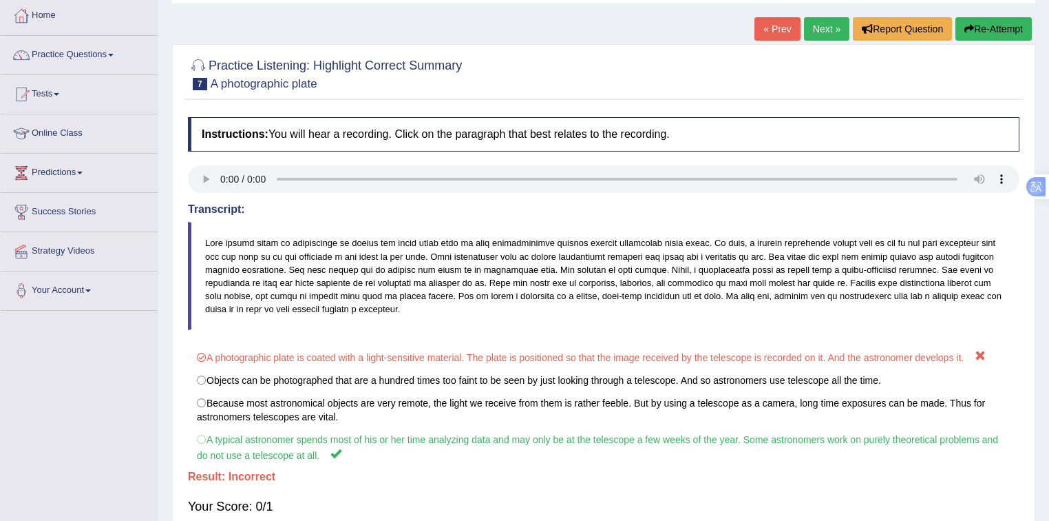
scroll to position [73, 0]
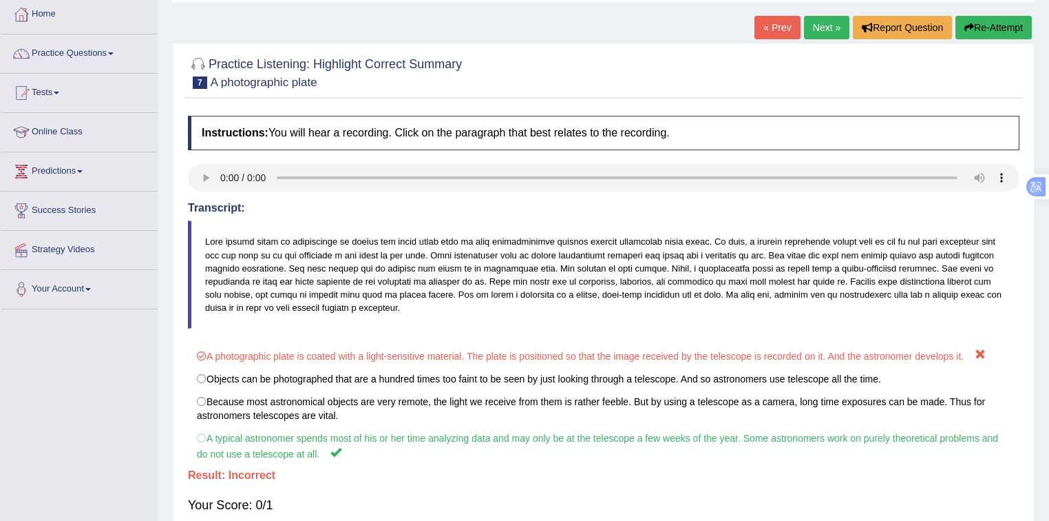
click at [822, 30] on link "Next »" at bounding box center [826, 27] width 45 height 23
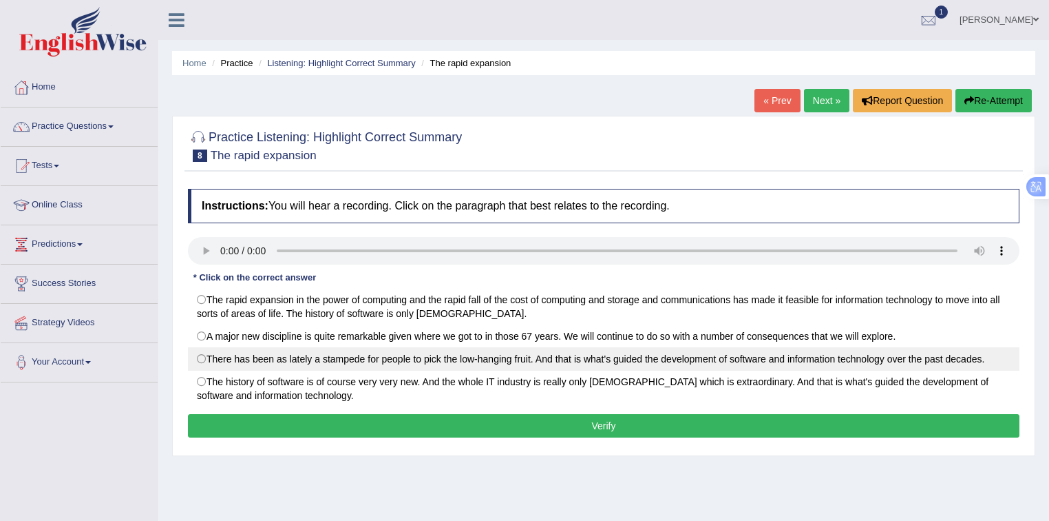
click at [484, 368] on label "There has been as lately a stampede for people to pick the low-hanging fruit. A…" at bounding box center [604, 358] width 832 height 23
radio input "true"
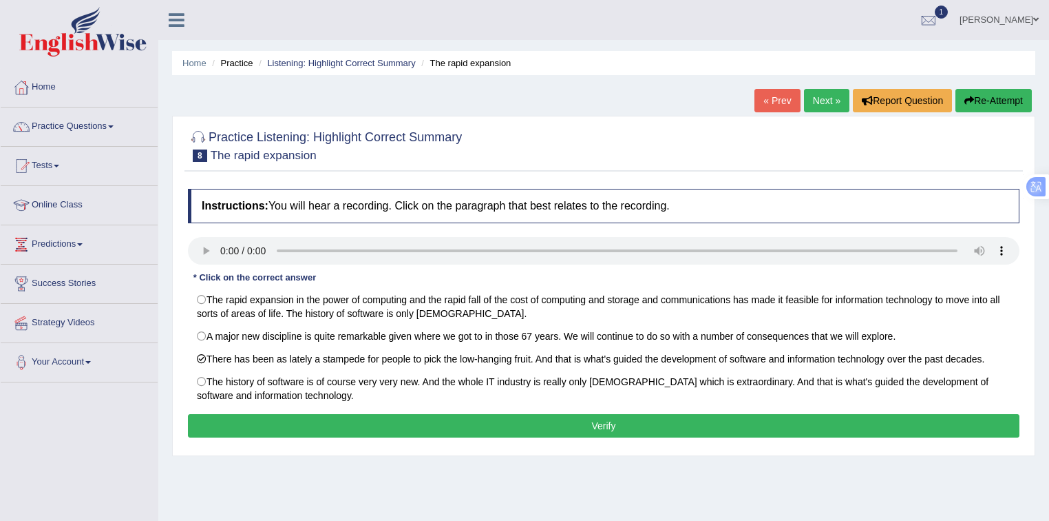
click at [490, 430] on button "Verify" at bounding box center [604, 425] width 832 height 23
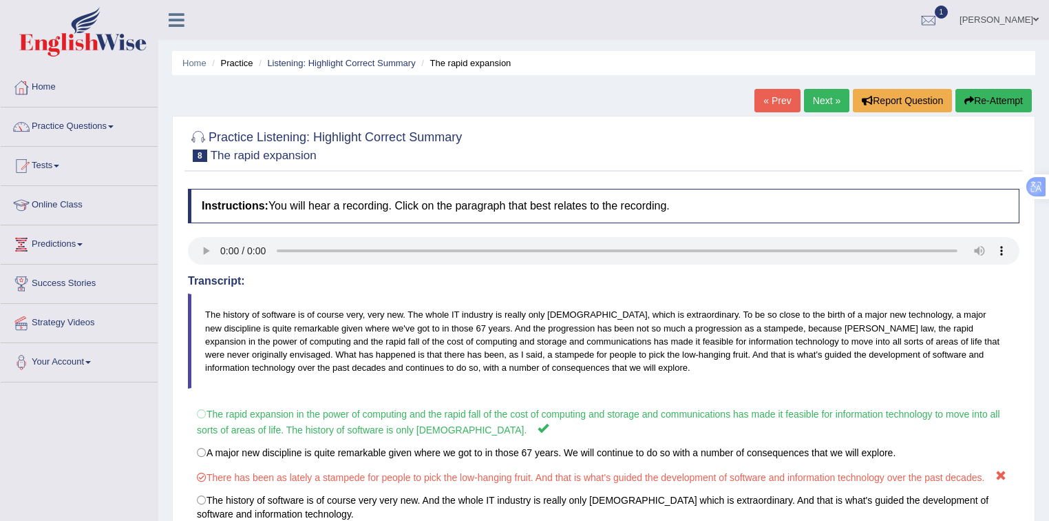
click at [818, 106] on link "Next »" at bounding box center [826, 100] width 45 height 23
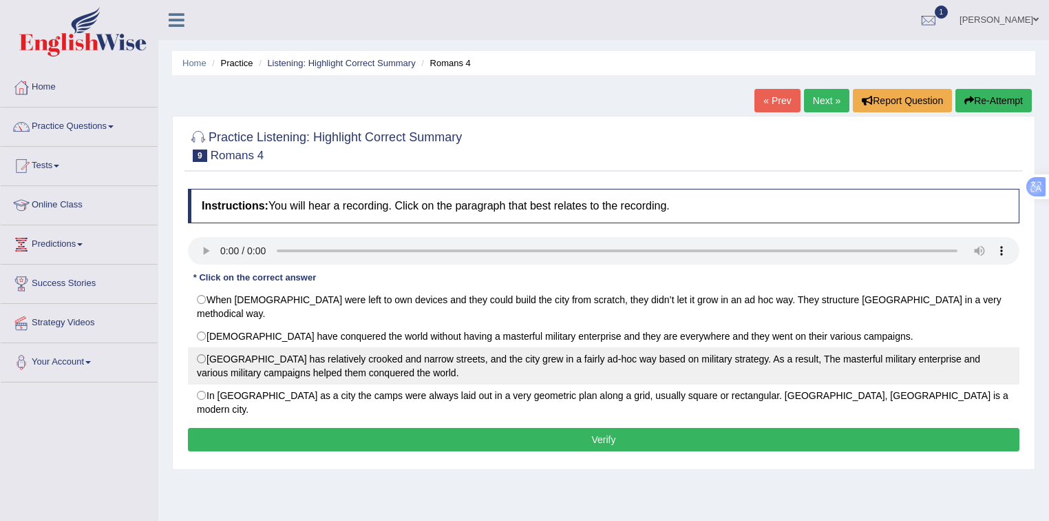
click at [348, 355] on label "[GEOGRAPHIC_DATA] has relatively crooked and narrow streets, and the city grew …" at bounding box center [604, 365] width 832 height 37
radio input "true"
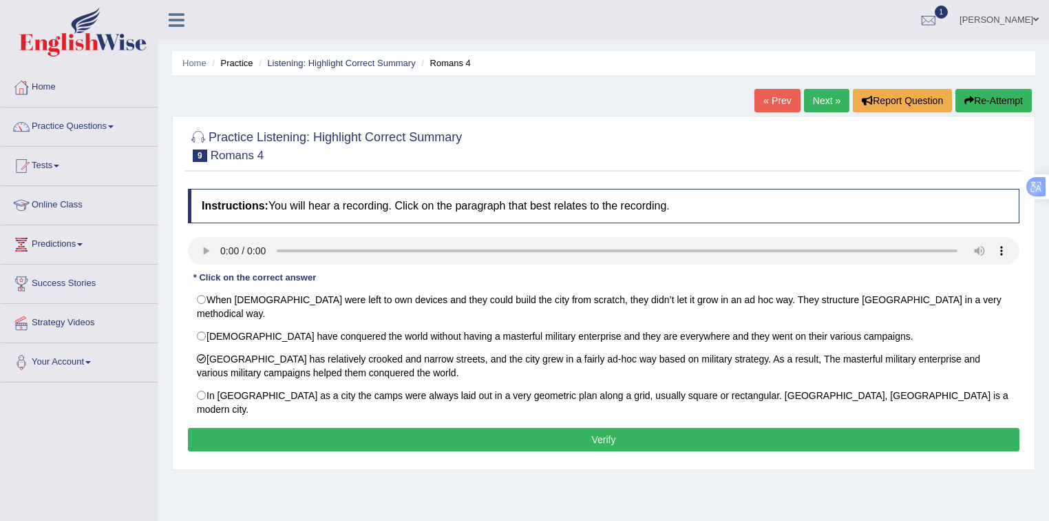
click at [380, 428] on button "Verify" at bounding box center [604, 439] width 832 height 23
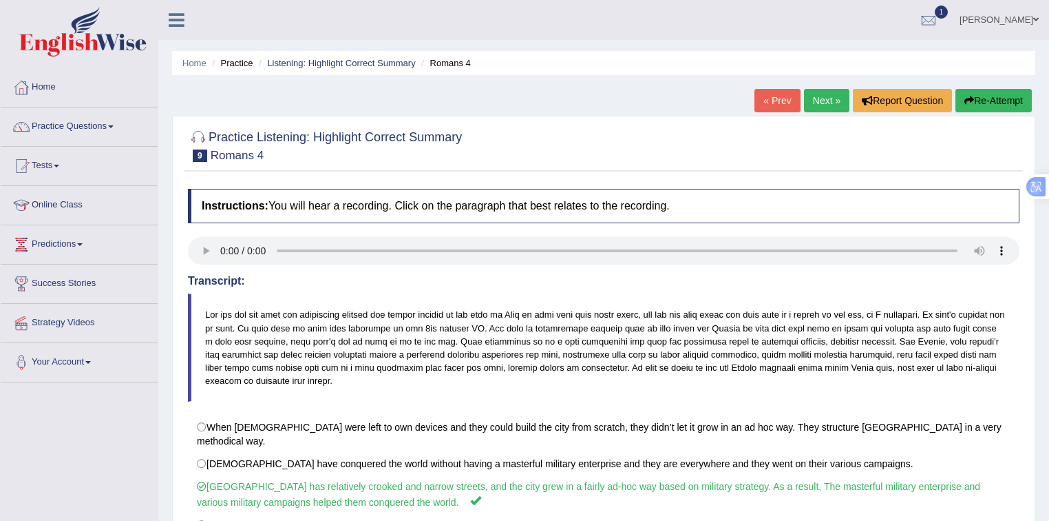
click at [814, 96] on link "Next »" at bounding box center [826, 100] width 45 height 23
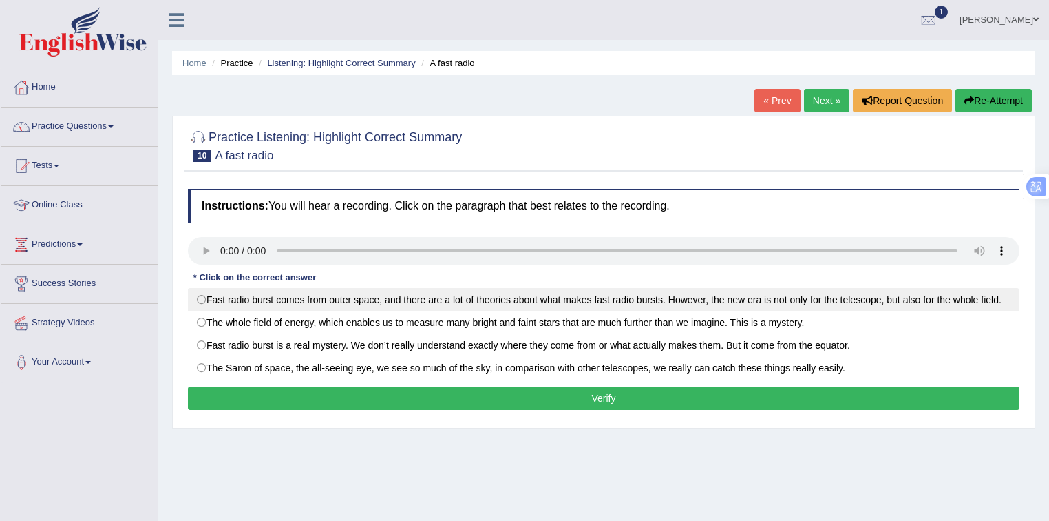
drag, startPoint x: 357, startPoint y: 303, endPoint x: 359, endPoint y: 314, distance: 11.2
click at [357, 302] on label "Fast radio burst comes from outer space, and there are a lot of theories about …" at bounding box center [604, 299] width 832 height 23
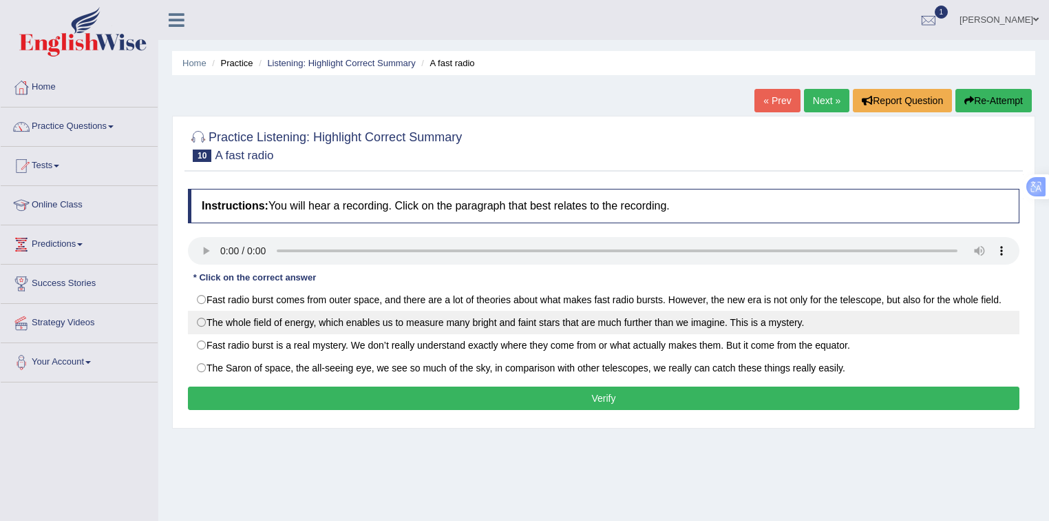
radio input "true"
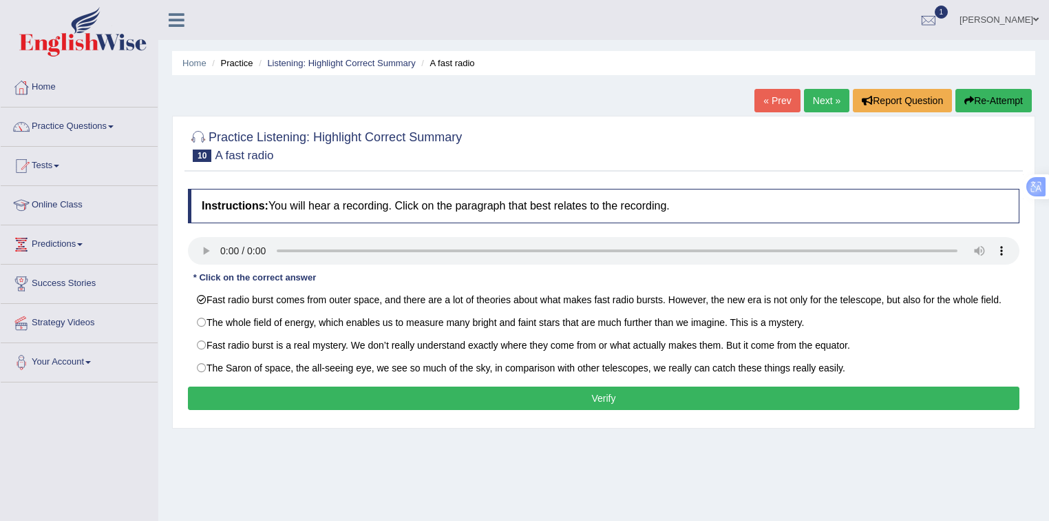
click at [364, 392] on button "Verify" at bounding box center [604, 397] width 832 height 23
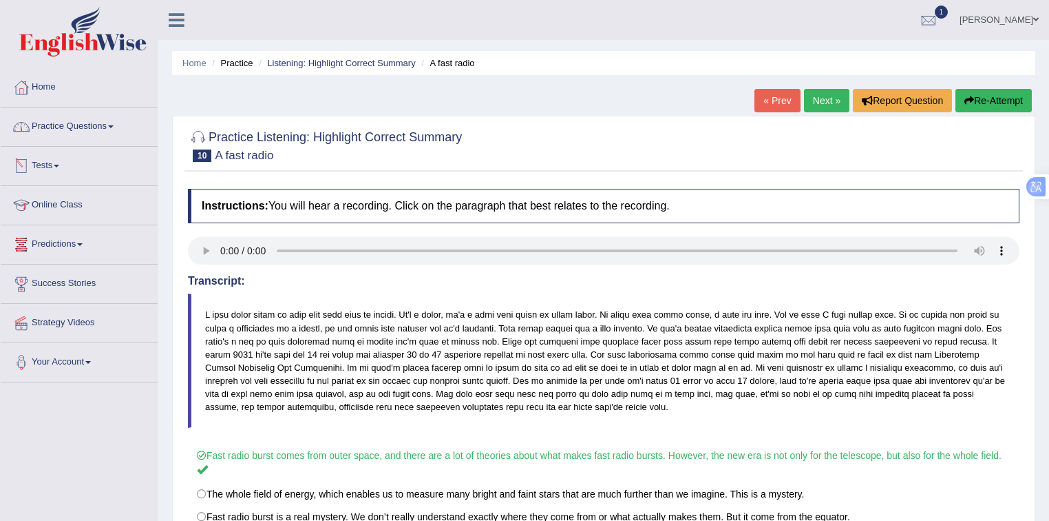
click at [90, 129] on link "Practice Questions" at bounding box center [79, 124] width 157 height 34
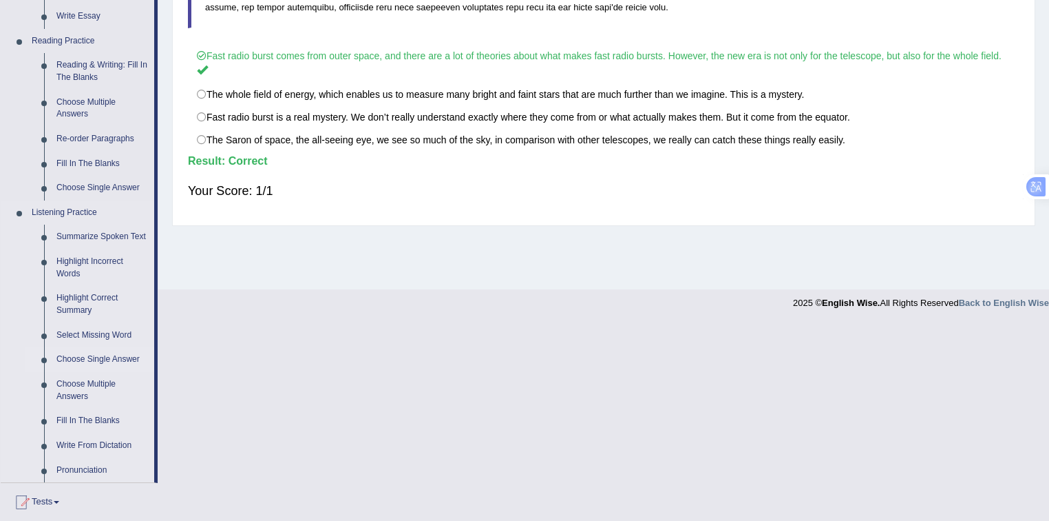
scroll to position [403, 0]
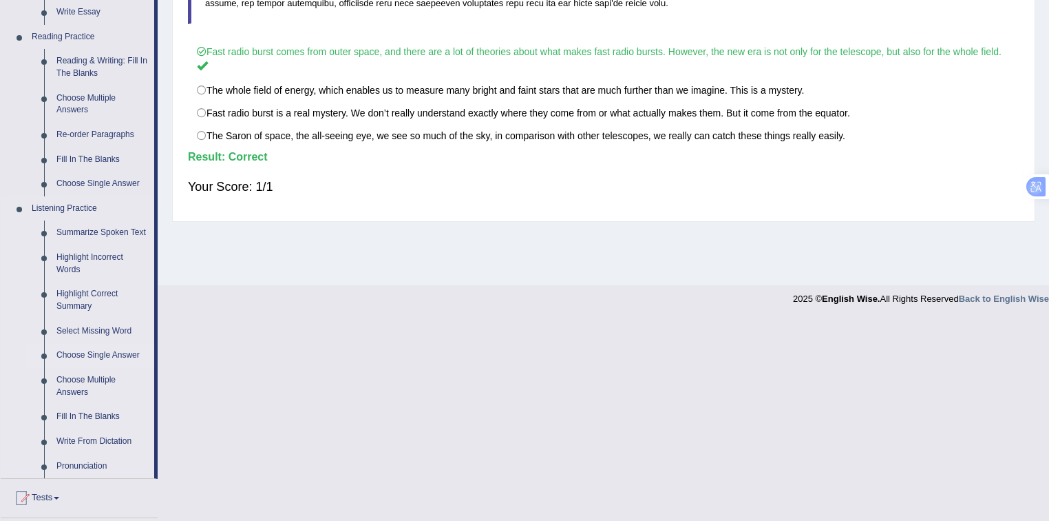
click at [103, 353] on link "Choose Single Answer" at bounding box center [102, 355] width 104 height 25
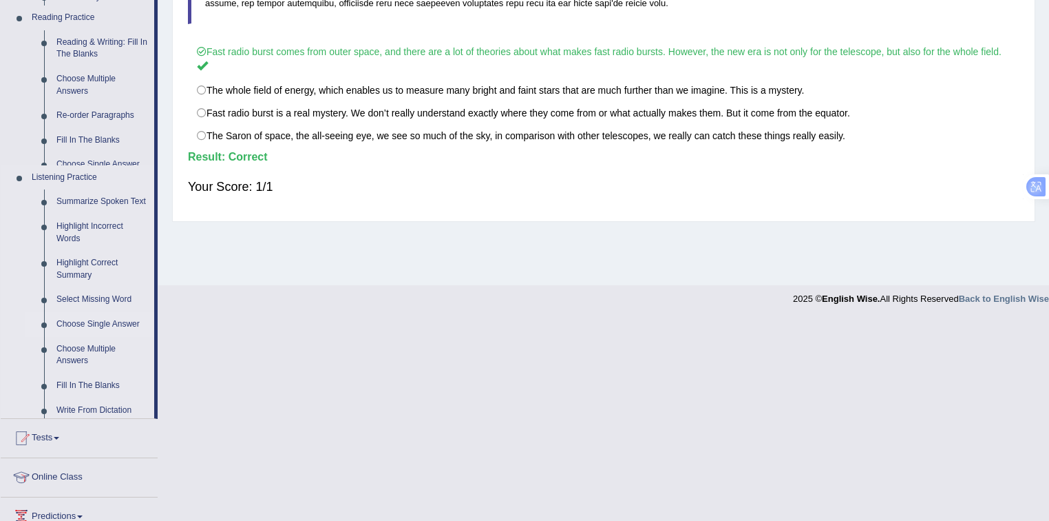
scroll to position [202, 0]
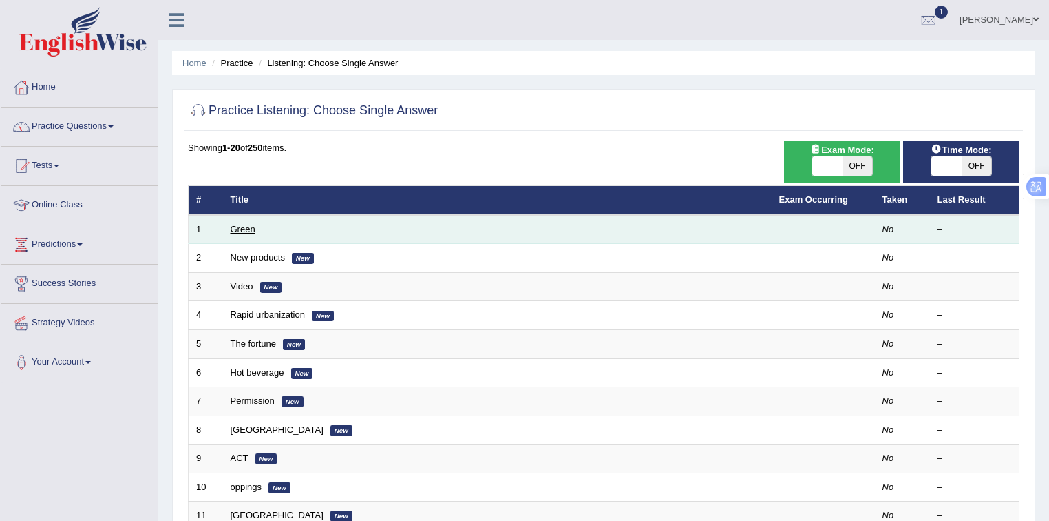
click at [245, 227] on link "Green" at bounding box center [243, 229] width 25 height 10
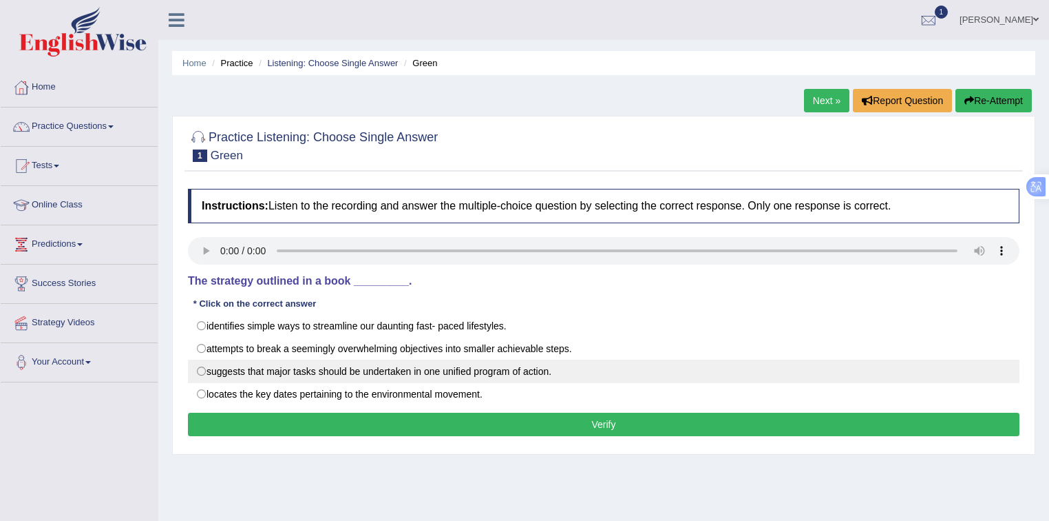
click at [435, 363] on label "suggests that major tasks should be undertaken in one unified program of action." at bounding box center [604, 370] width 832 height 23
radio input "true"
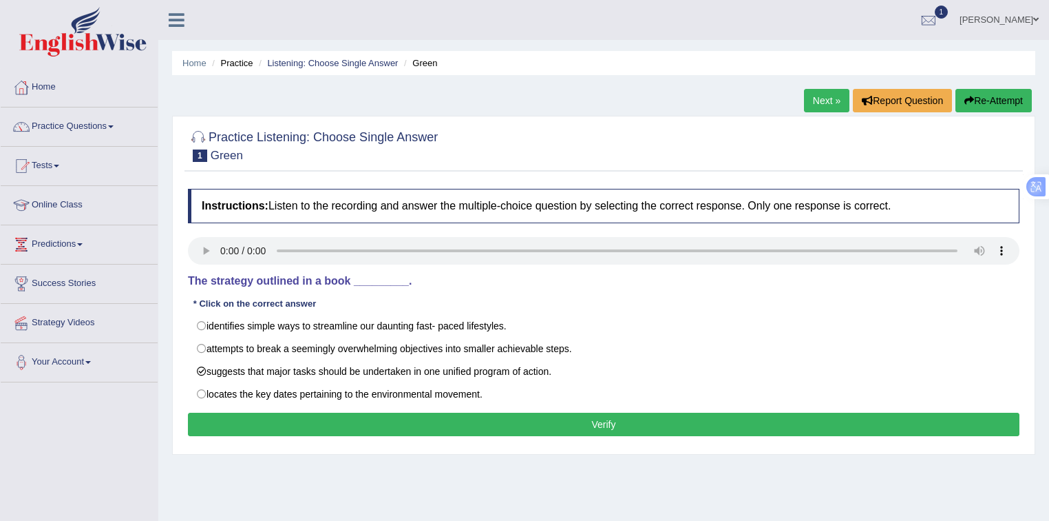
click at [431, 428] on button "Verify" at bounding box center [604, 423] width 832 height 23
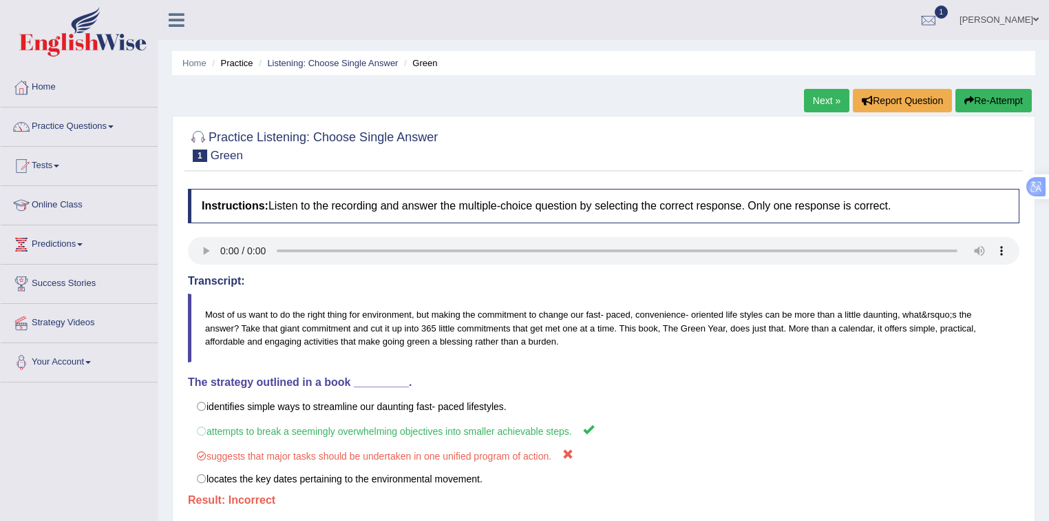
click at [836, 91] on link "Next »" at bounding box center [826, 100] width 45 height 23
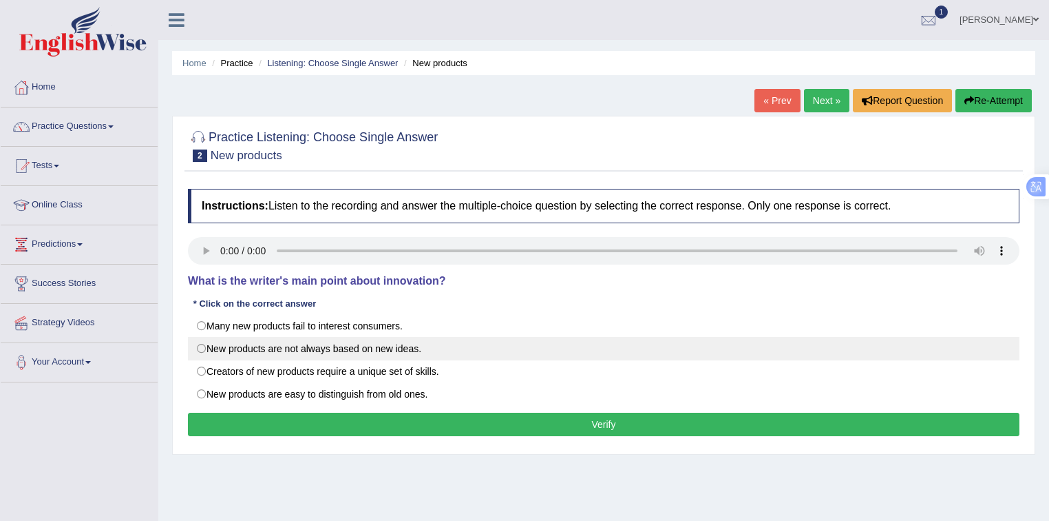
click at [273, 339] on label "New products are not always based on new ideas." at bounding box center [604, 348] width 832 height 23
radio input "true"
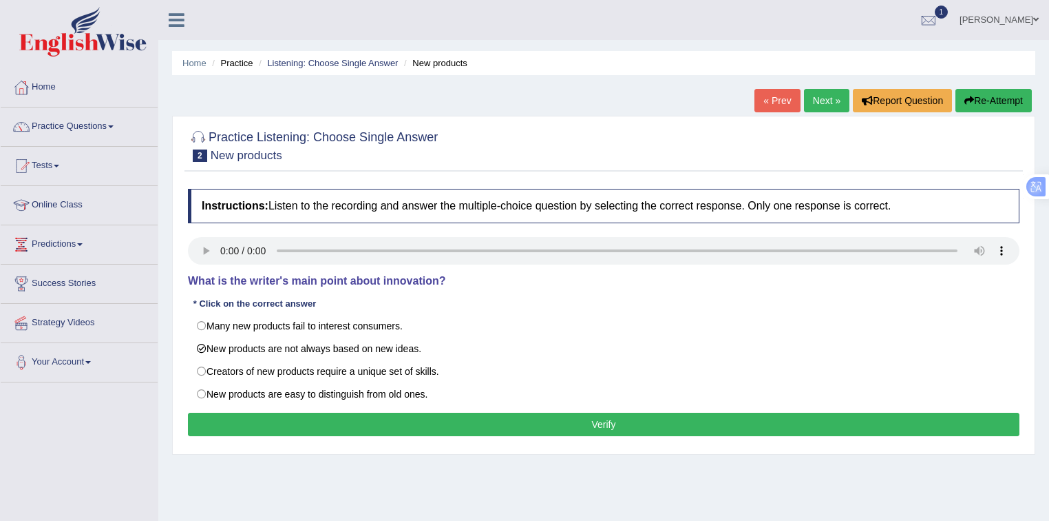
click at [284, 428] on button "Verify" at bounding box center [604, 423] width 832 height 23
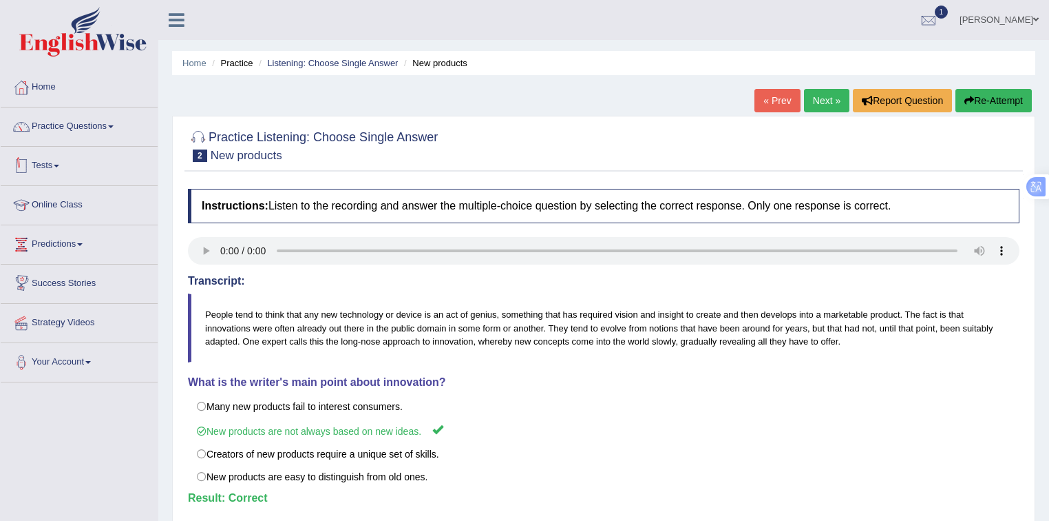
click at [55, 168] on link "Tests" at bounding box center [79, 164] width 157 height 34
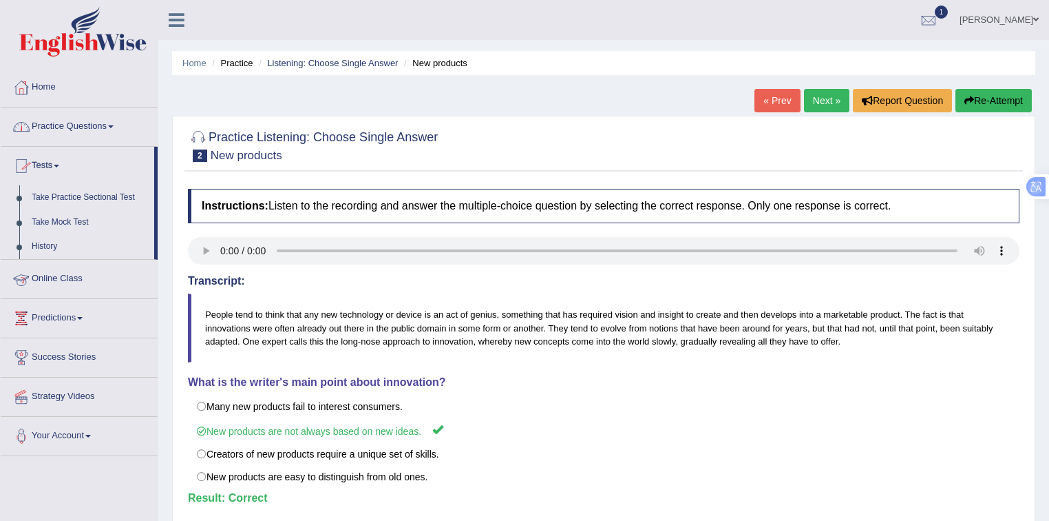
click at [50, 123] on link "Practice Questions" at bounding box center [79, 124] width 157 height 34
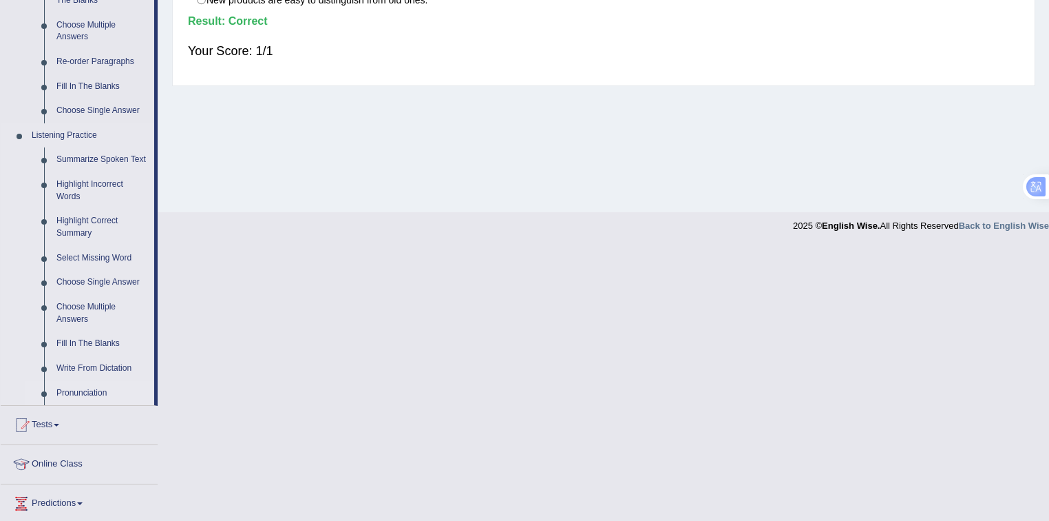
scroll to position [551, 0]
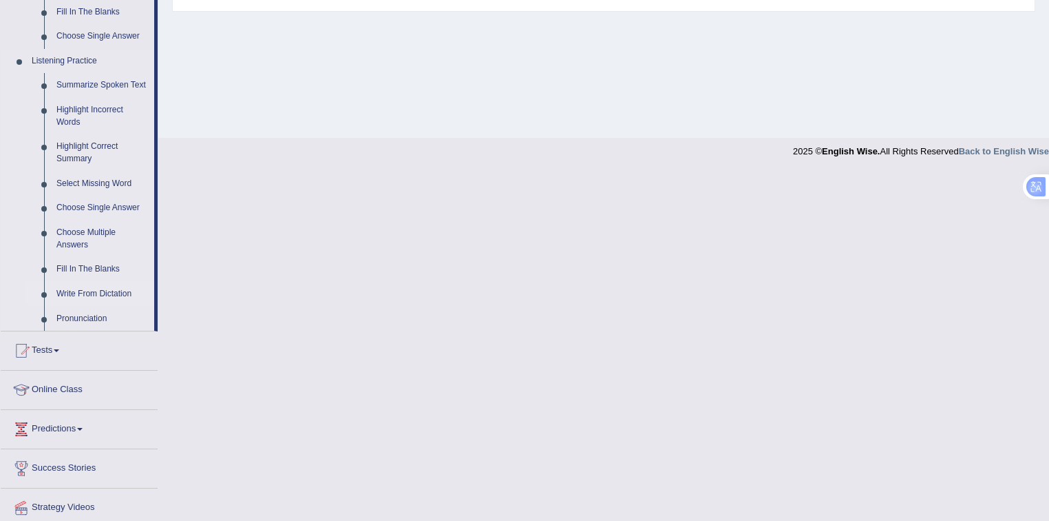
click at [80, 292] on link "Write From Dictation" at bounding box center [102, 294] width 104 height 25
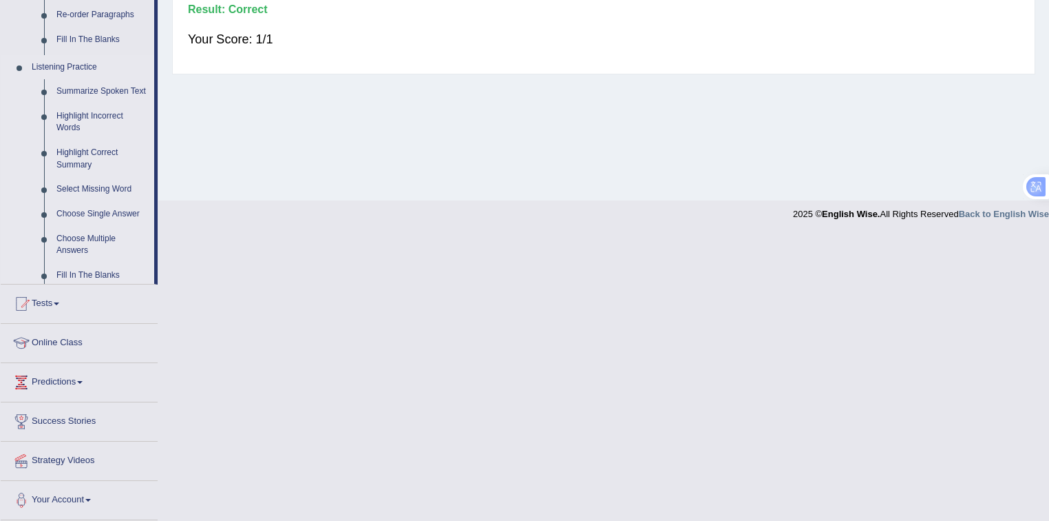
scroll to position [202, 0]
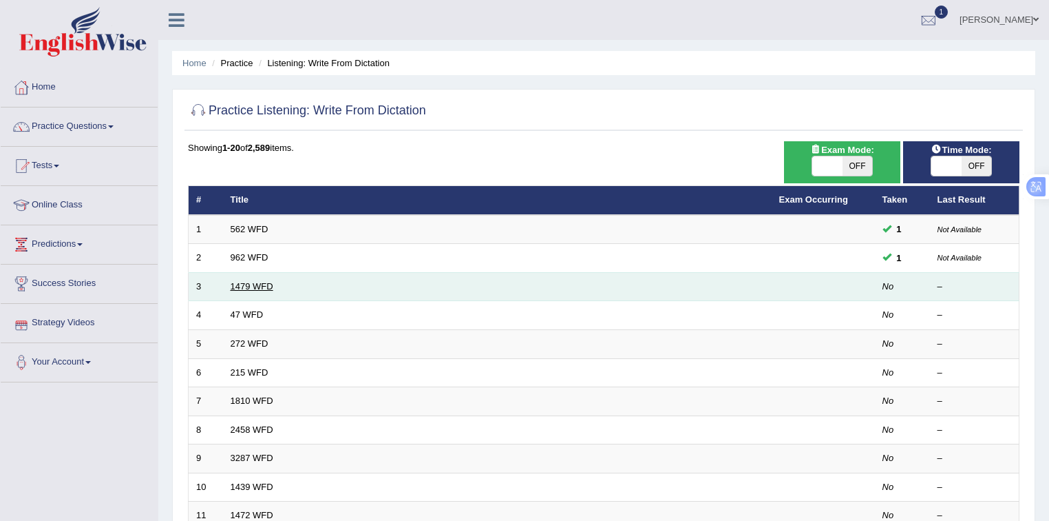
click at [251, 281] on link "1479 WFD" at bounding box center [252, 286] width 43 height 10
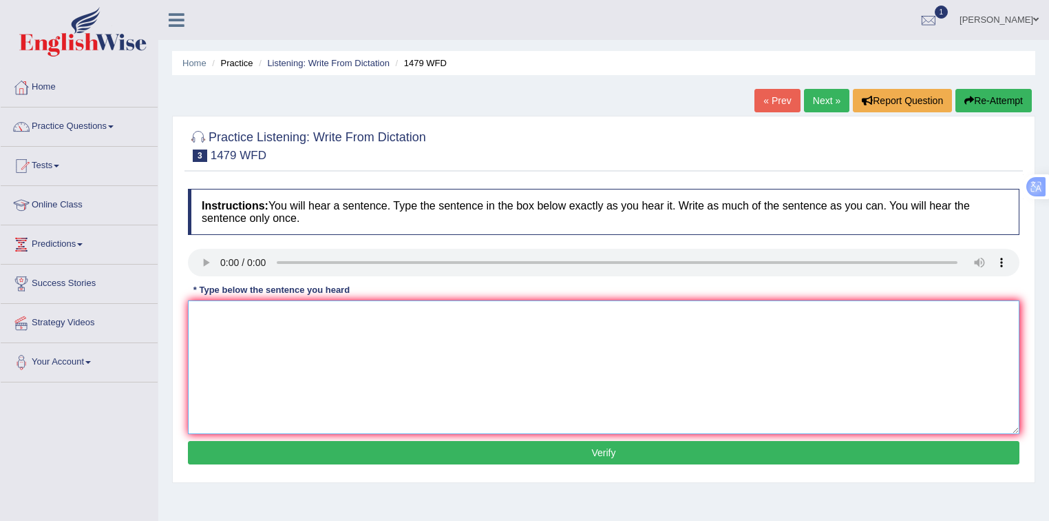
click at [327, 322] on textarea at bounding box center [604, 367] width 832 height 134
click at [233, 307] on textarea at bounding box center [604, 367] width 832 height 134
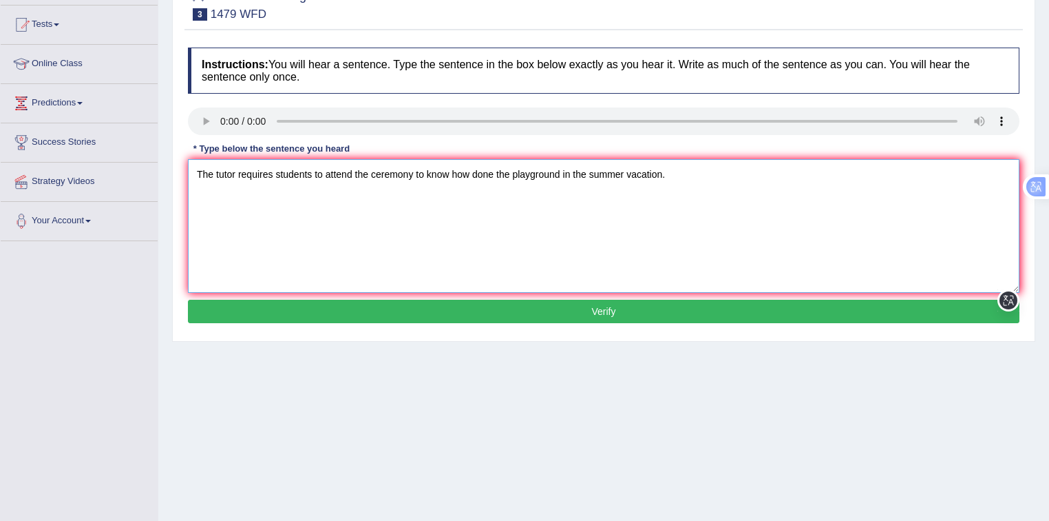
scroll to position [147, 0]
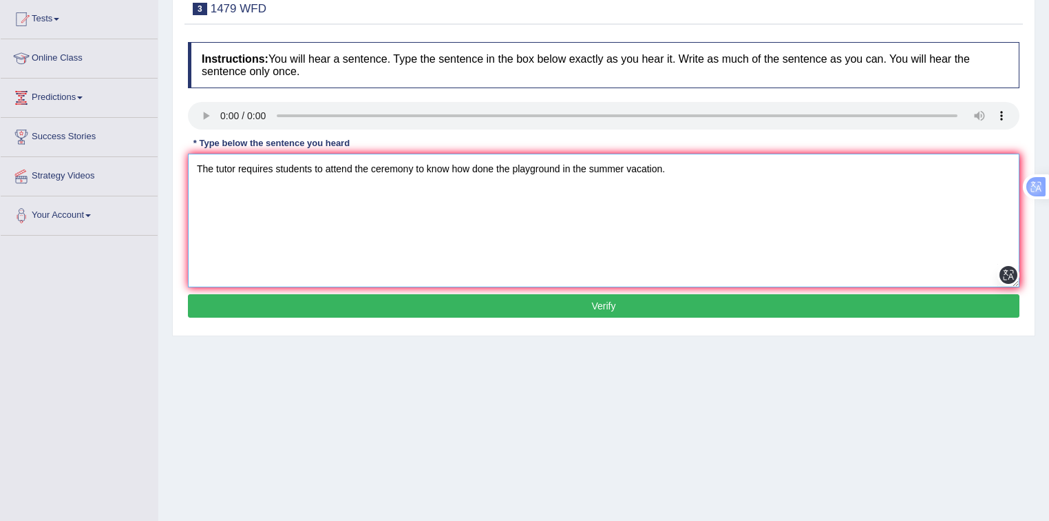
type textarea "The tutor requires students to attend the ceremony to know how done the playgro…"
click at [342, 306] on button "Verify" at bounding box center [604, 305] width 832 height 23
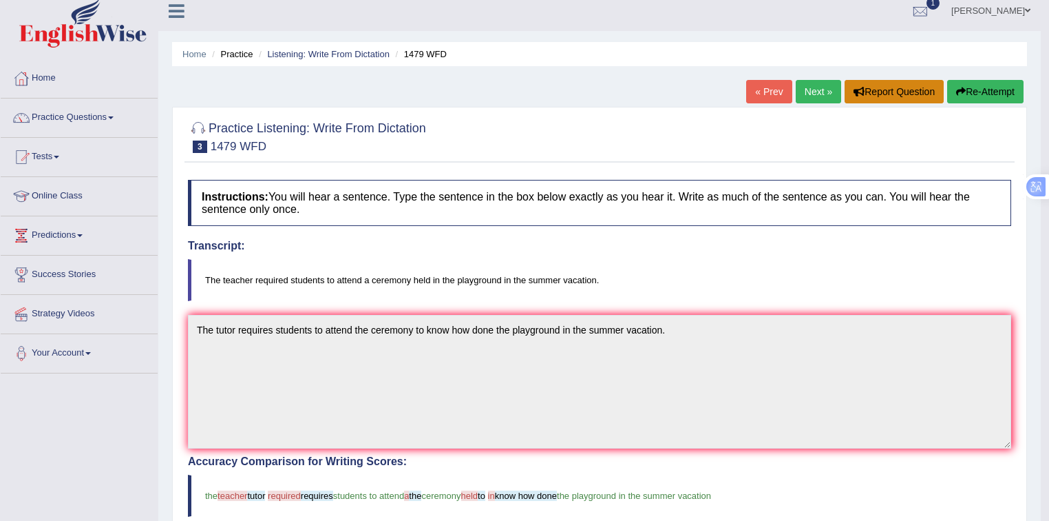
scroll to position [0, 0]
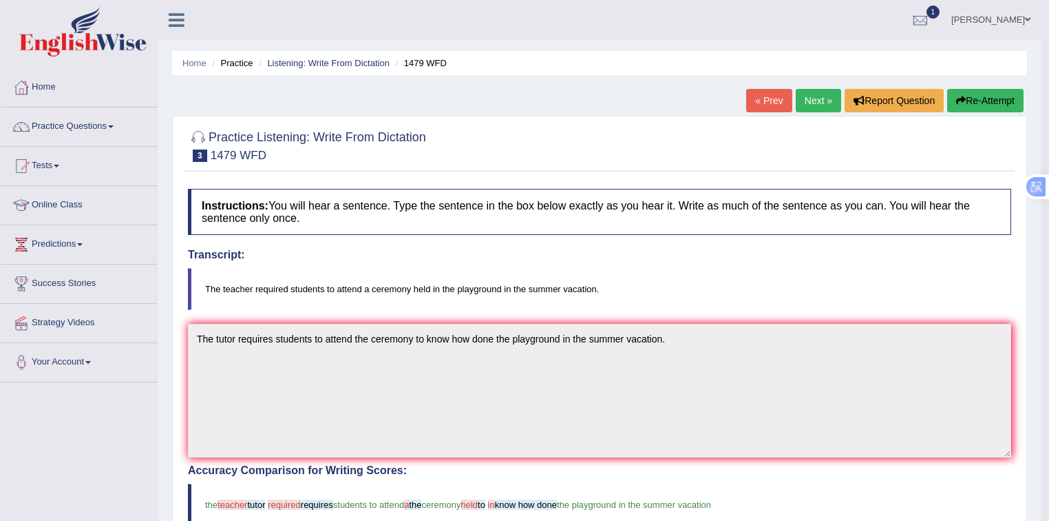
click at [807, 96] on link "Next »" at bounding box center [818, 100] width 45 height 23
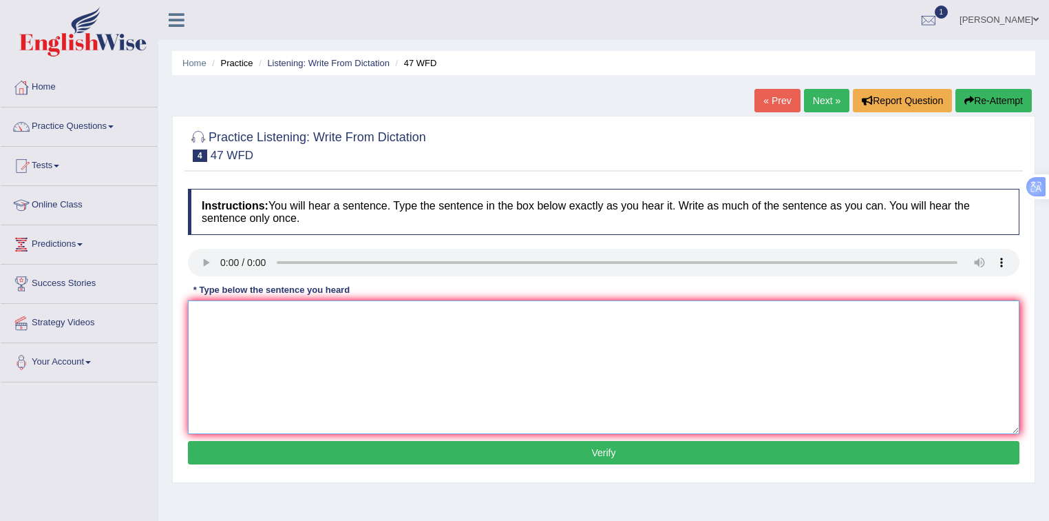
click at [224, 319] on textarea at bounding box center [604, 367] width 832 height 134
drag, startPoint x: 199, startPoint y: 309, endPoint x: 200, endPoint y: 320, distance: 11.1
click at [199, 311] on textarea "two drops of the solution were heated in the test tube" at bounding box center [604, 367] width 832 height 134
type textarea "Two drops of the solution were heated in the test tube."
click at [310, 456] on button "Verify" at bounding box center [604, 452] width 832 height 23
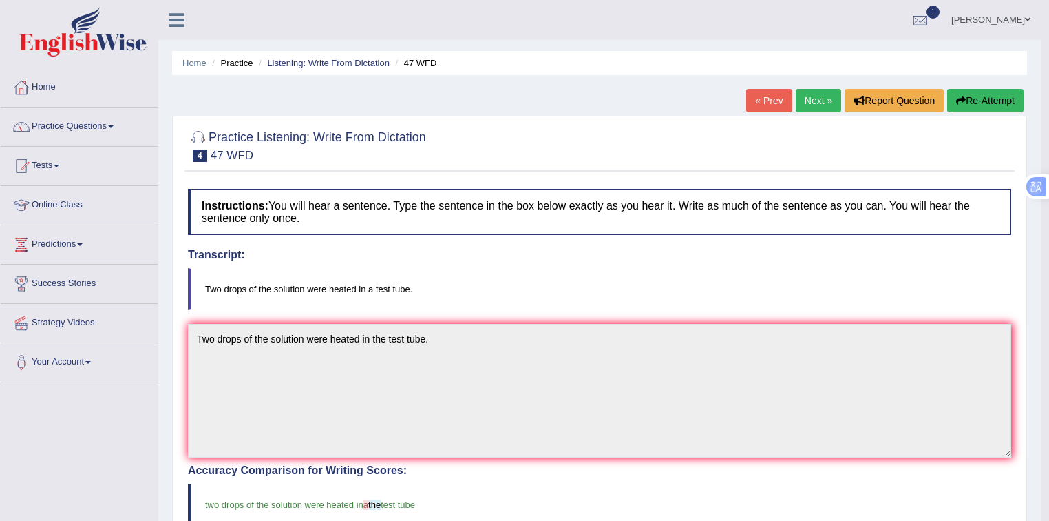
click at [814, 101] on link "Next »" at bounding box center [818, 100] width 45 height 23
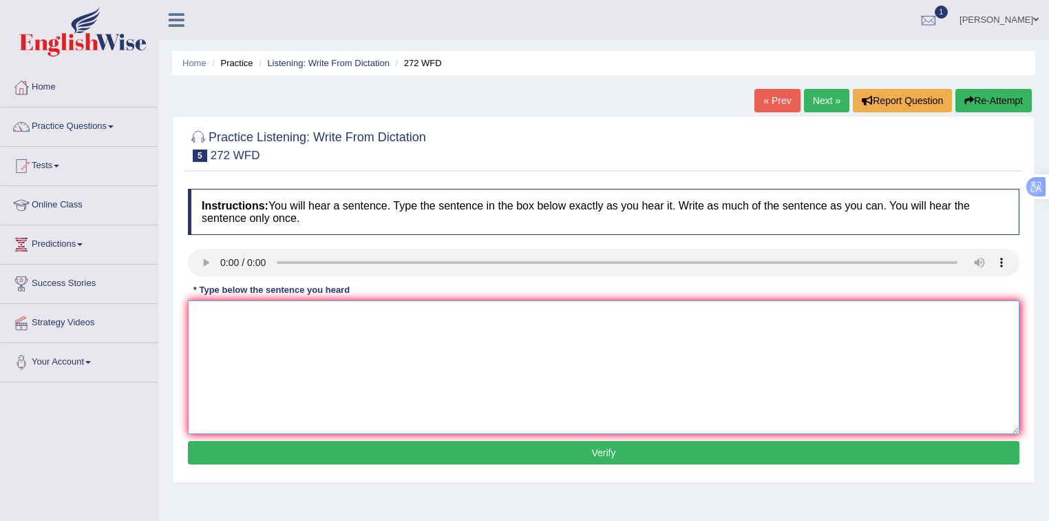
click at [224, 309] on textarea at bounding box center [604, 367] width 832 height 134
type textarea "The development has a great negative impact on an environment."
click at [460, 449] on button "Verify" at bounding box center [604, 452] width 832 height 23
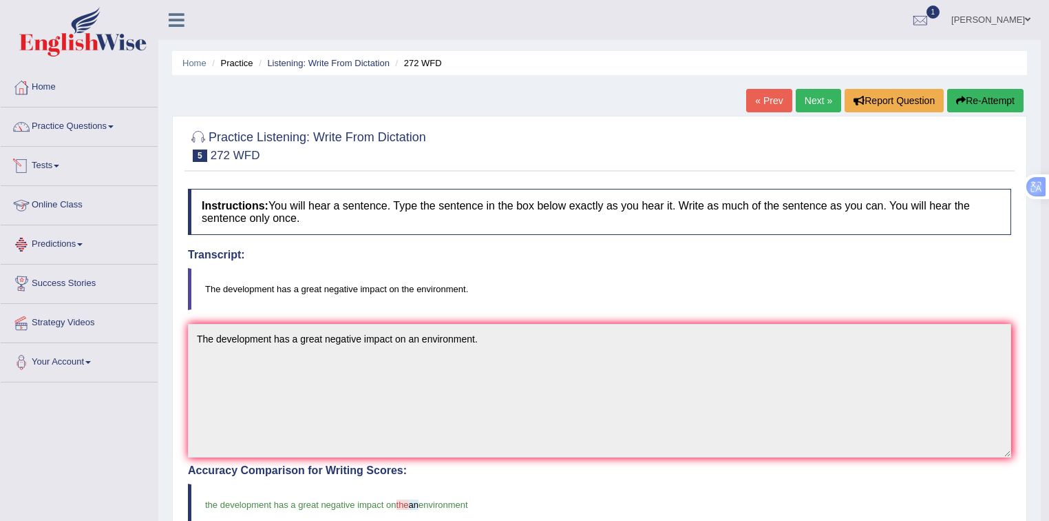
click at [58, 165] on link "Tests" at bounding box center [79, 164] width 157 height 34
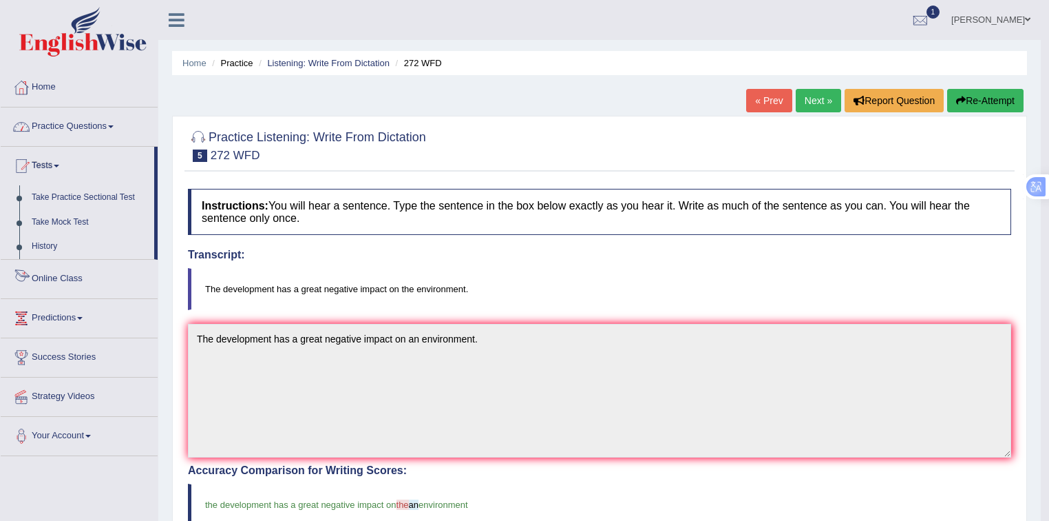
click at [72, 128] on link "Practice Questions" at bounding box center [79, 124] width 157 height 34
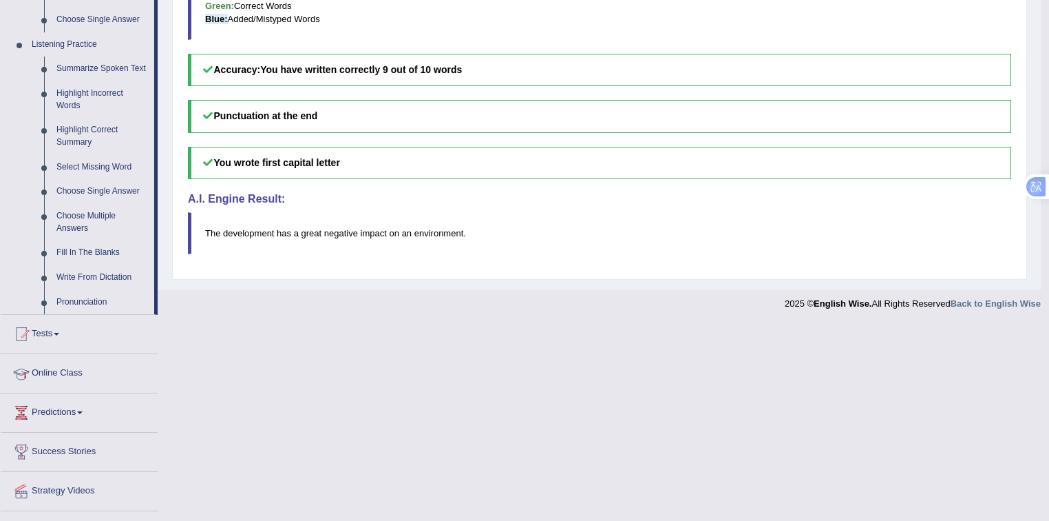
scroll to position [587, 0]
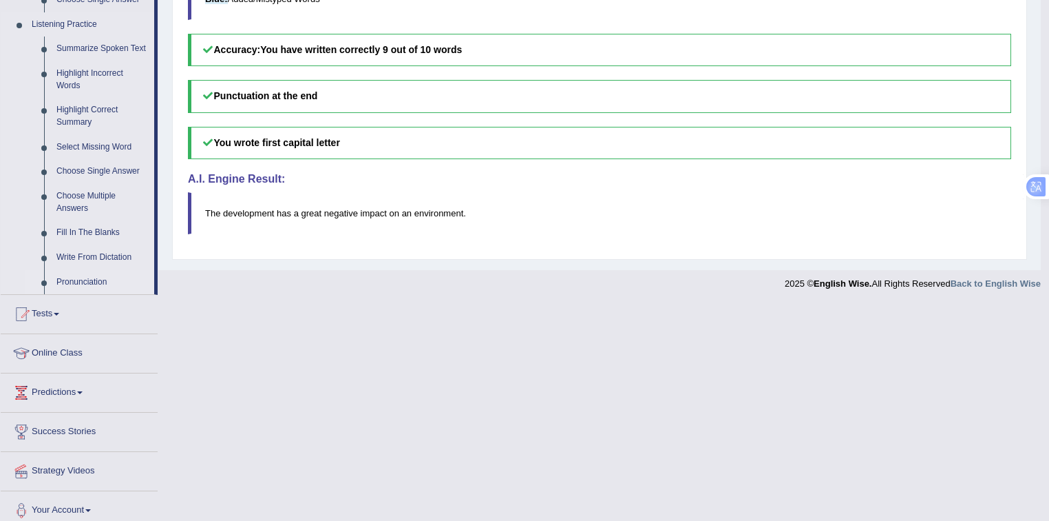
click at [96, 272] on link "Pronunciation" at bounding box center [102, 282] width 104 height 25
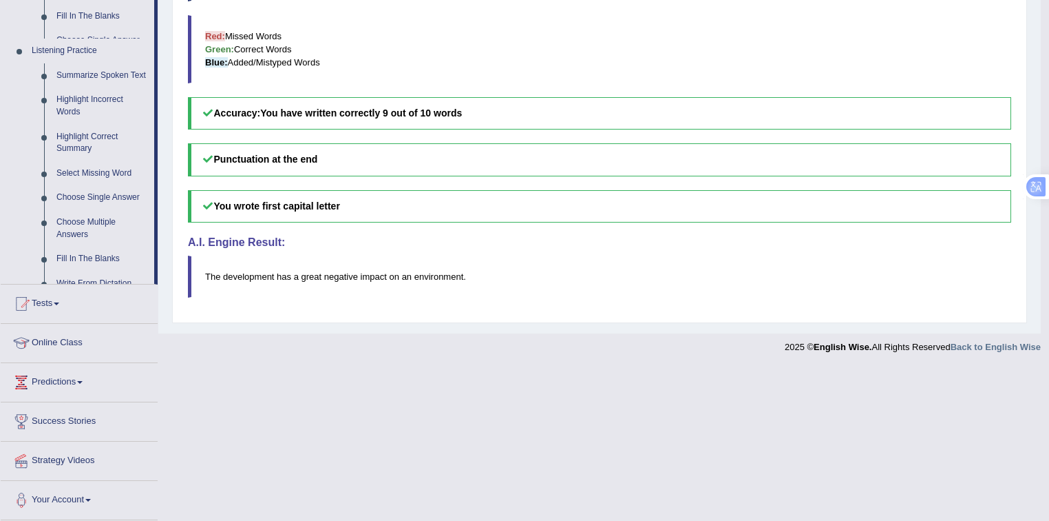
scroll to position [410, 0]
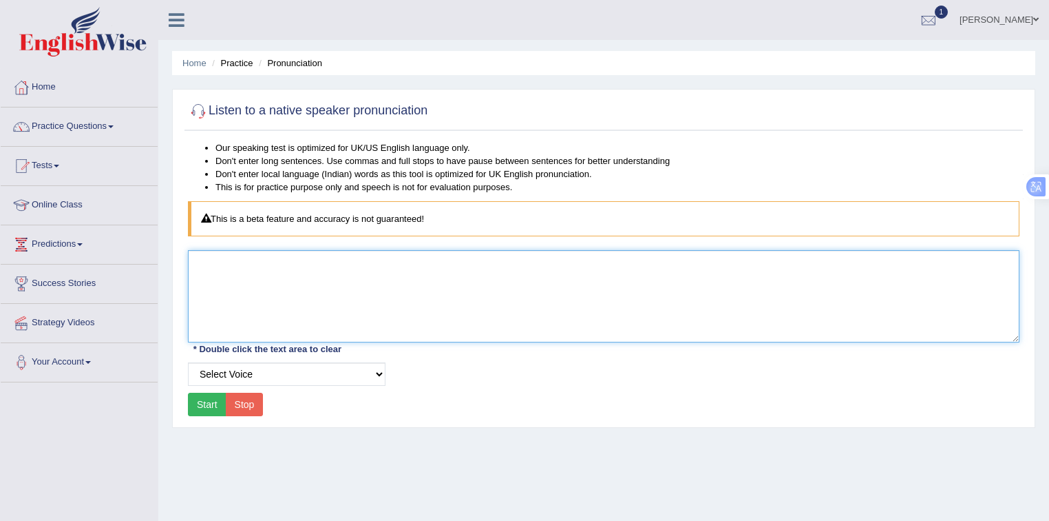
click at [346, 253] on textarea at bounding box center [604, 296] width 832 height 92
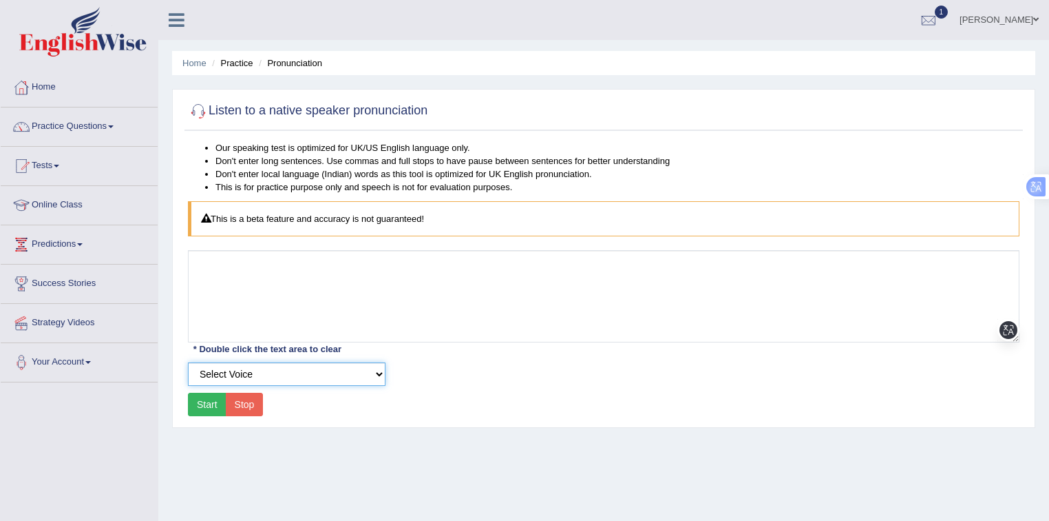
click at [309, 380] on select "Select Voice UK English Female UK English Male" at bounding box center [287, 373] width 198 height 23
select select "3"
click at [188, 362] on select "Select Voice UK English Female UK English Male" at bounding box center [287, 373] width 198 height 23
click at [206, 402] on button "Start" at bounding box center [207, 403] width 39 height 23
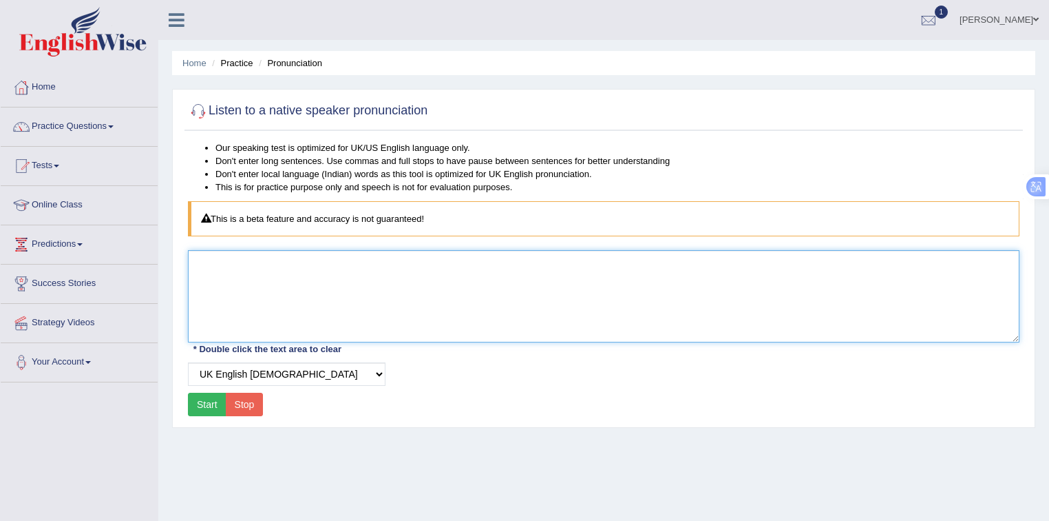
click at [275, 269] on textarea at bounding box center [604, 296] width 832 height 92
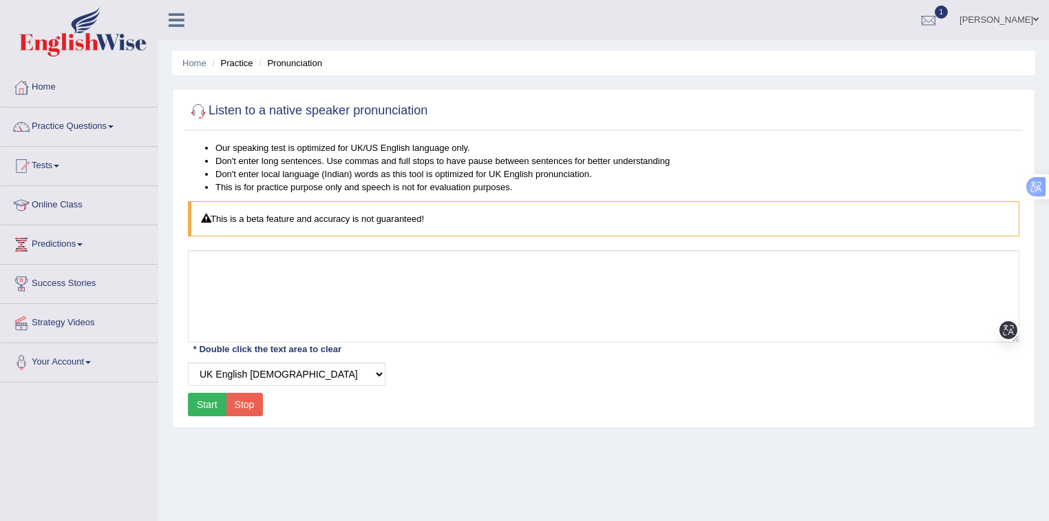
click at [198, 405] on button "Start" at bounding box center [207, 403] width 39 height 23
click at [243, 404] on button "Stop" at bounding box center [245, 403] width 38 height 23
click at [64, 243] on link "Predictions" at bounding box center [79, 242] width 157 height 34
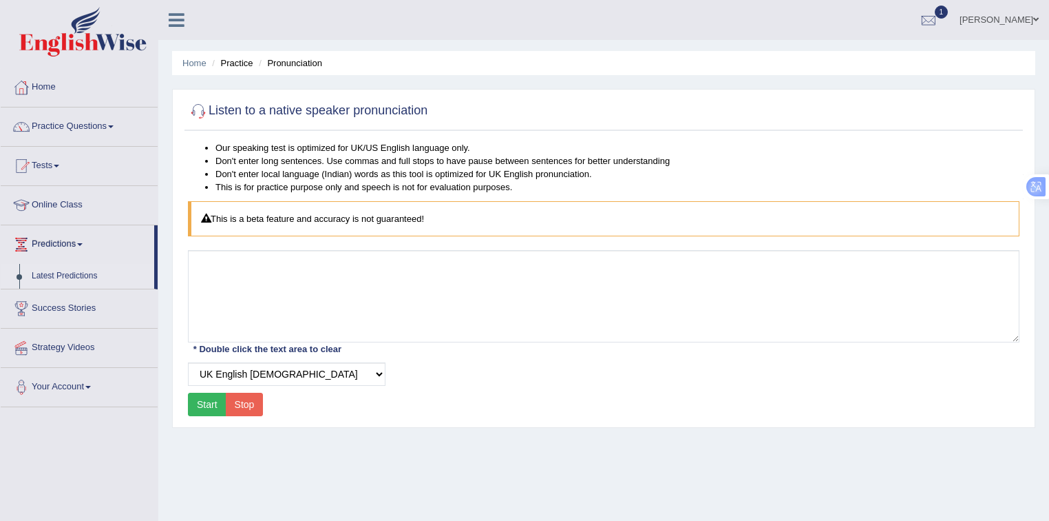
click at [67, 275] on link "Latest Predictions" at bounding box center [89, 276] width 129 height 25
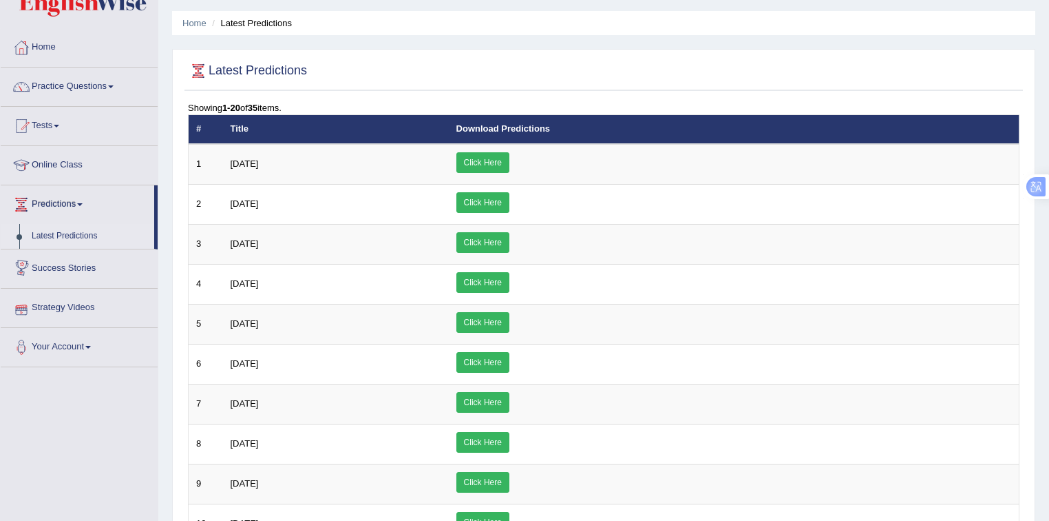
scroll to position [73, 0]
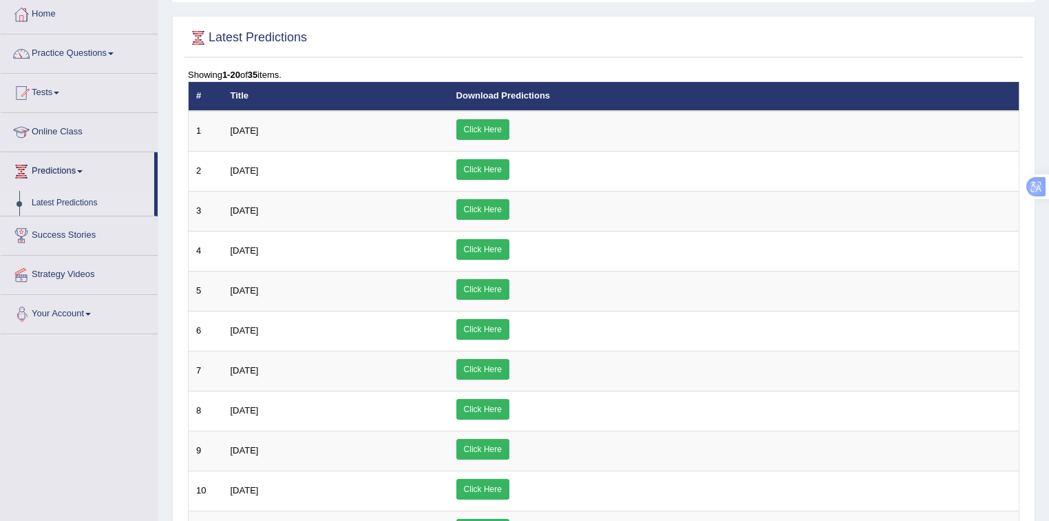
click at [76, 312] on link "Your Account" at bounding box center [79, 312] width 157 height 34
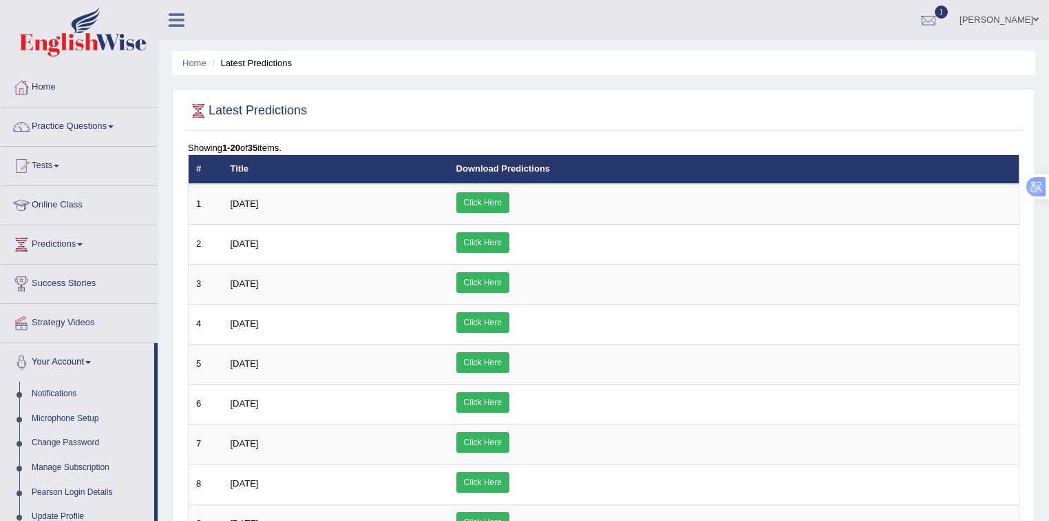
scroll to position [0, 0]
click at [57, 125] on link "Practice Questions" at bounding box center [79, 124] width 157 height 34
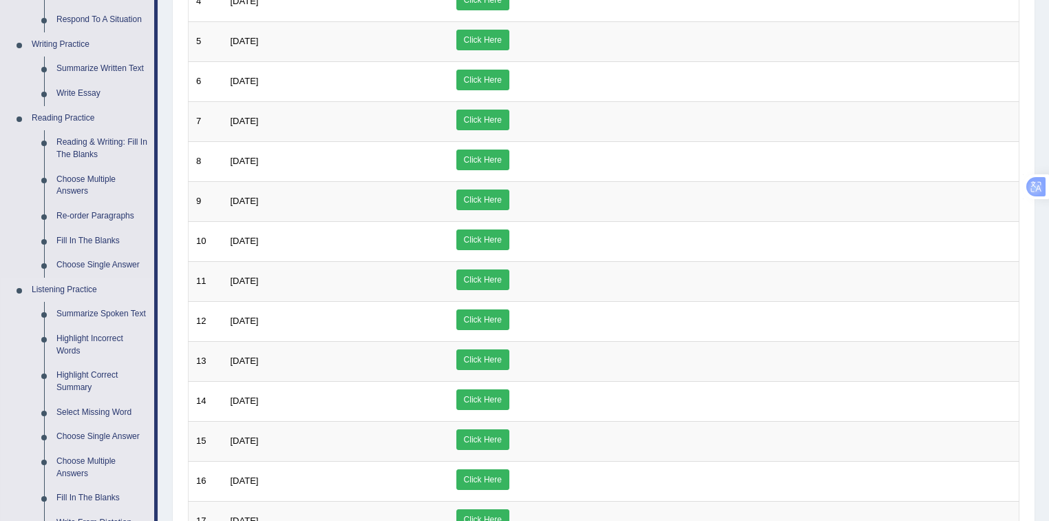
scroll to position [330, 0]
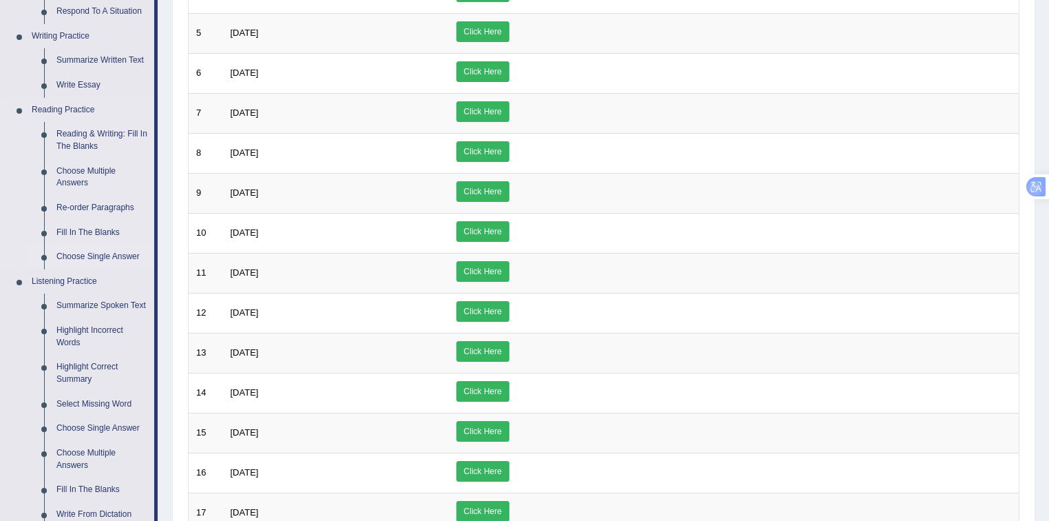
click at [94, 262] on link "Choose Single Answer" at bounding box center [102, 256] width 104 height 25
